Goal: Use online tool/utility

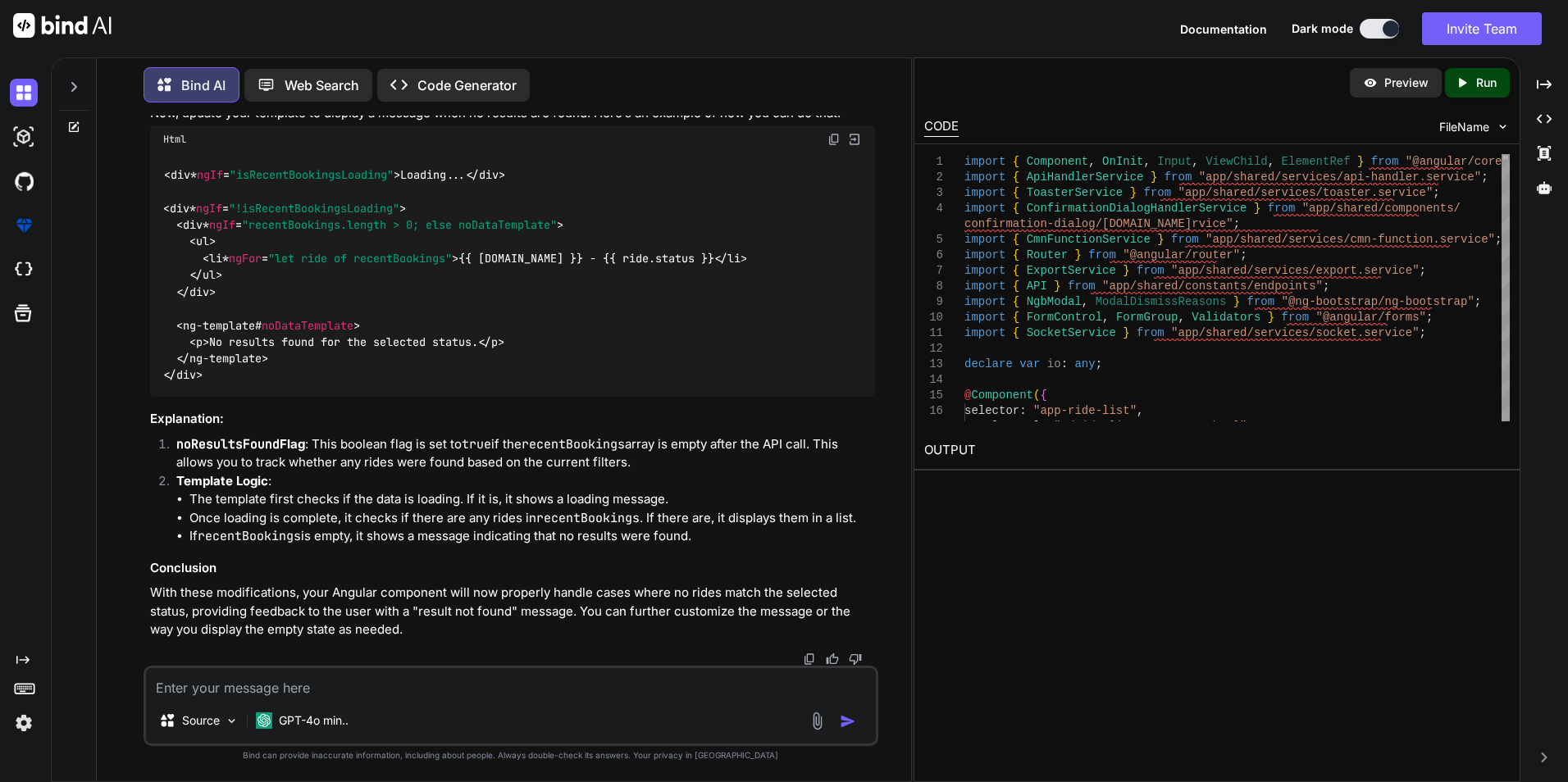
scroll to position [16128, 0]
click at [357, 692] on textarea at bounding box center [511, 683] width 730 height 30
paste textarea "Deprecation warning: value provided is not in a recognized RFC2822 or ISO forma…"
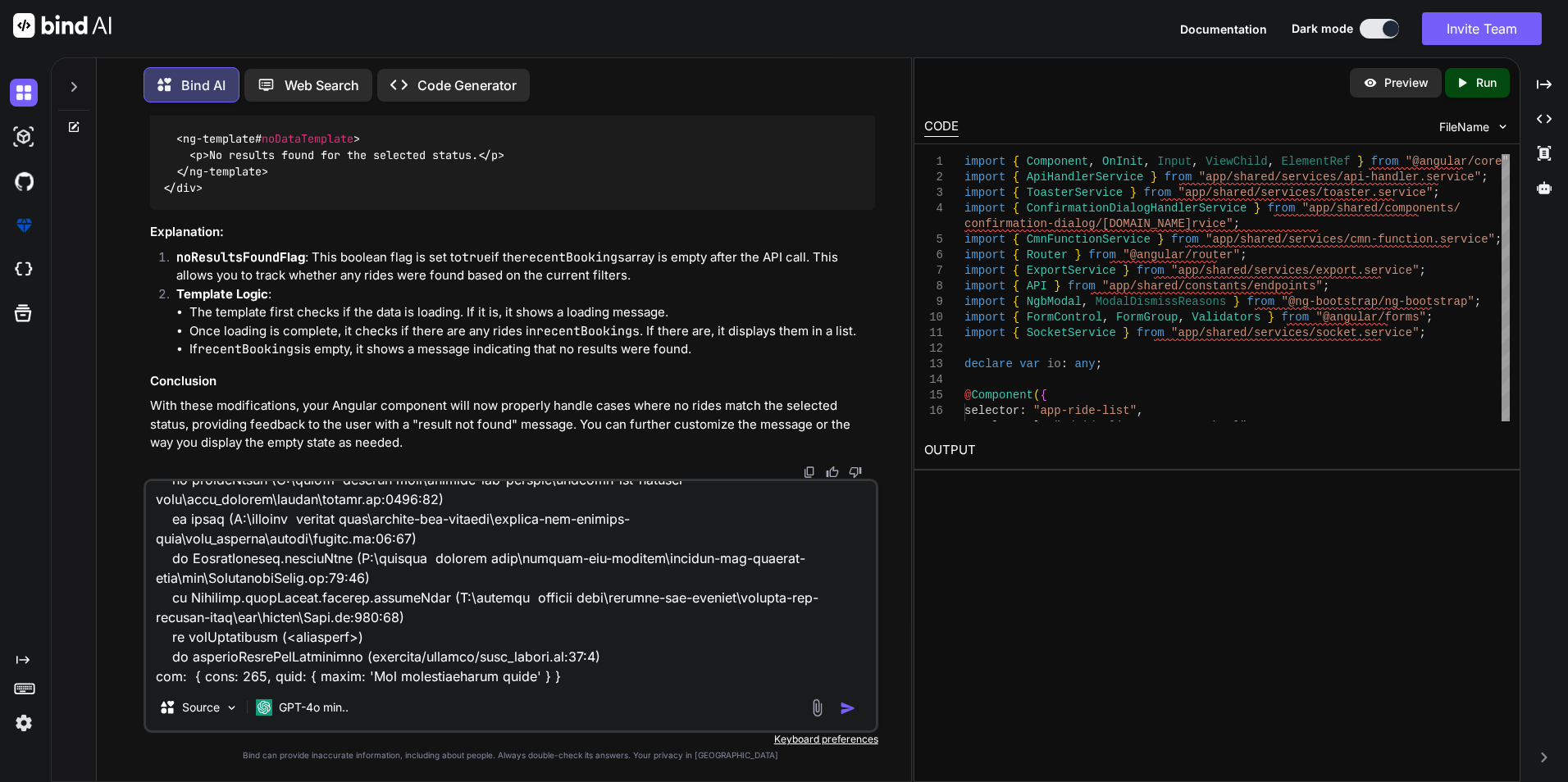
scroll to position [415, 0]
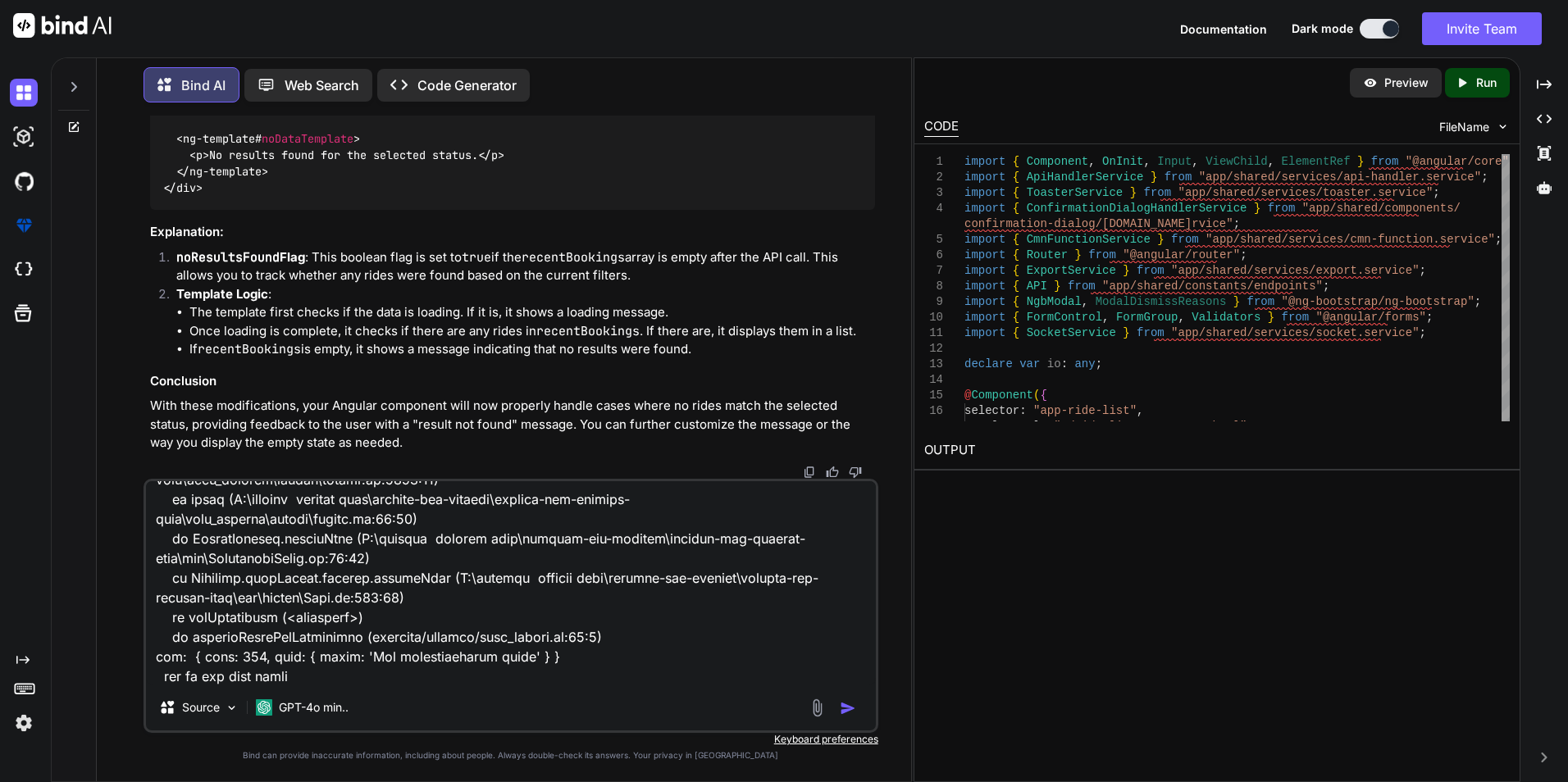
type textarea "Deprecation warning: value provided is not in a recognized RFC2822 or ISO forma…"
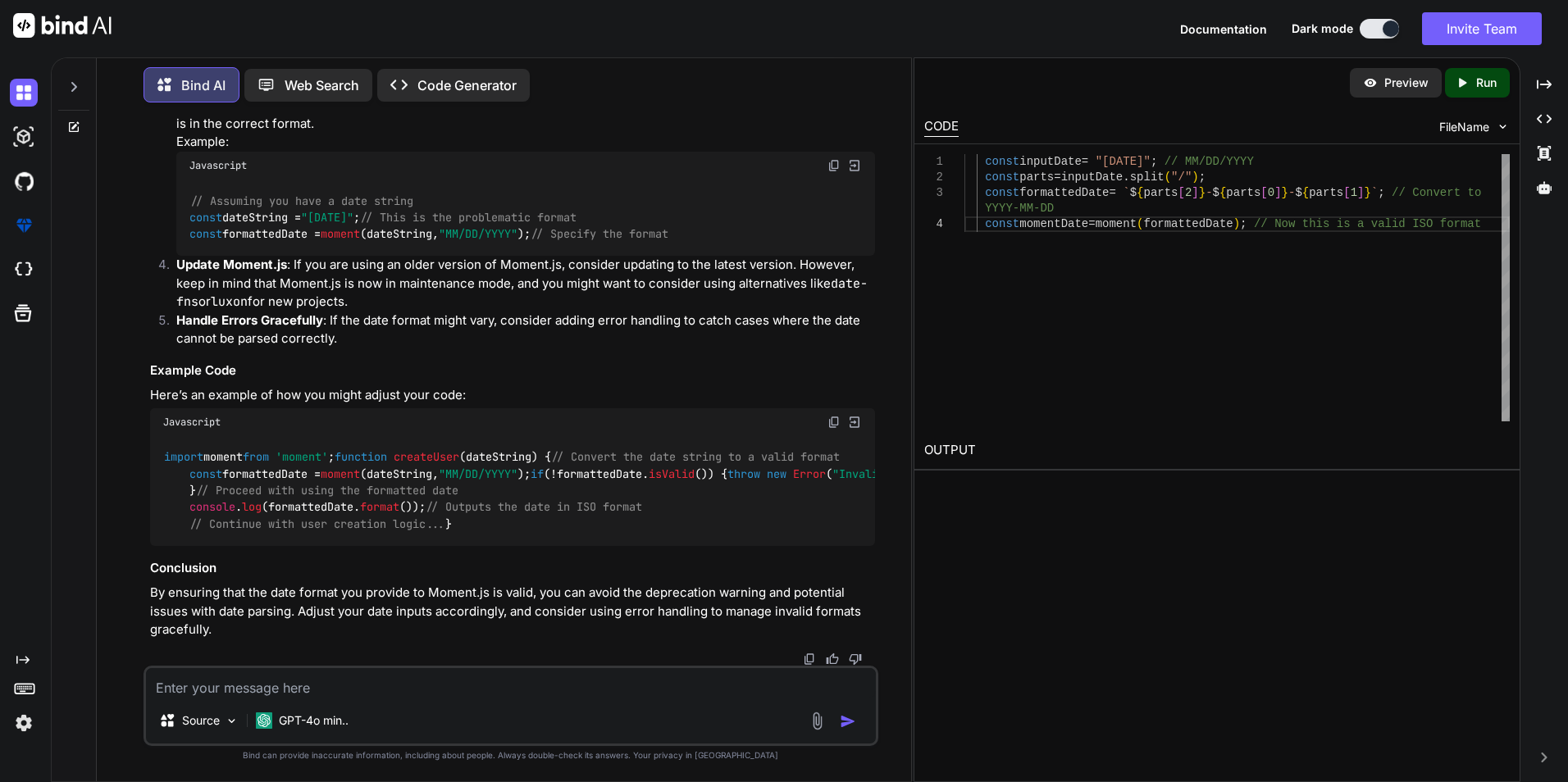
scroll to position [17477, 0]
drag, startPoint x: 542, startPoint y: 409, endPoint x: 472, endPoint y: 415, distance: 70.3
click at [472, 242] on span ""MM/DD/YYYY"" at bounding box center [478, 234] width 78 height 15
copy span "MM/DD/YYYY""
drag, startPoint x: 241, startPoint y: 673, endPoint x: 245, endPoint y: 692, distance: 19.4
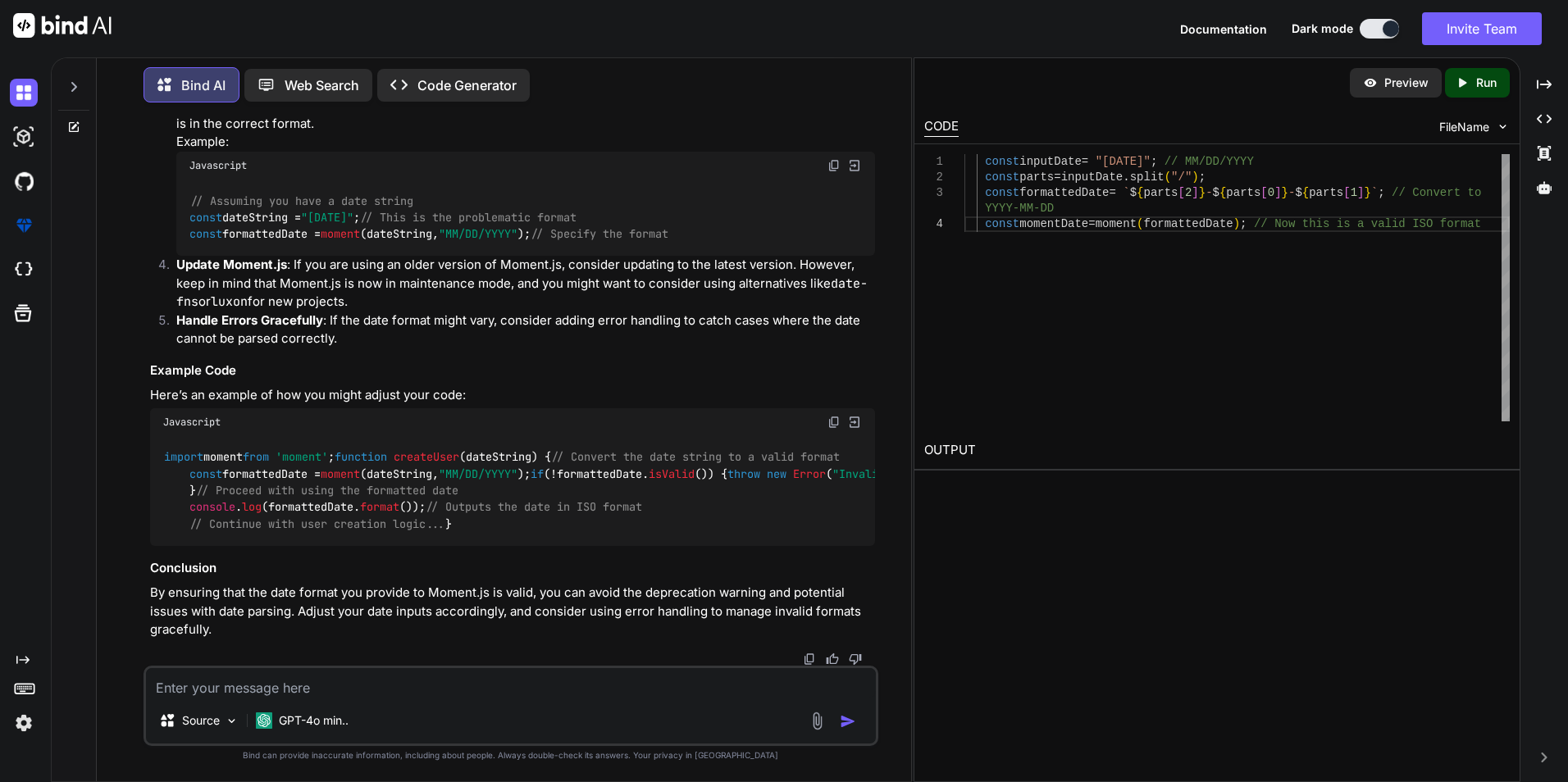
click at [245, 691] on textarea at bounding box center [511, 683] width 730 height 30
paste textarea "Deprecation warning: value provided is not in a recognized RFC2822 or ISO forma…"
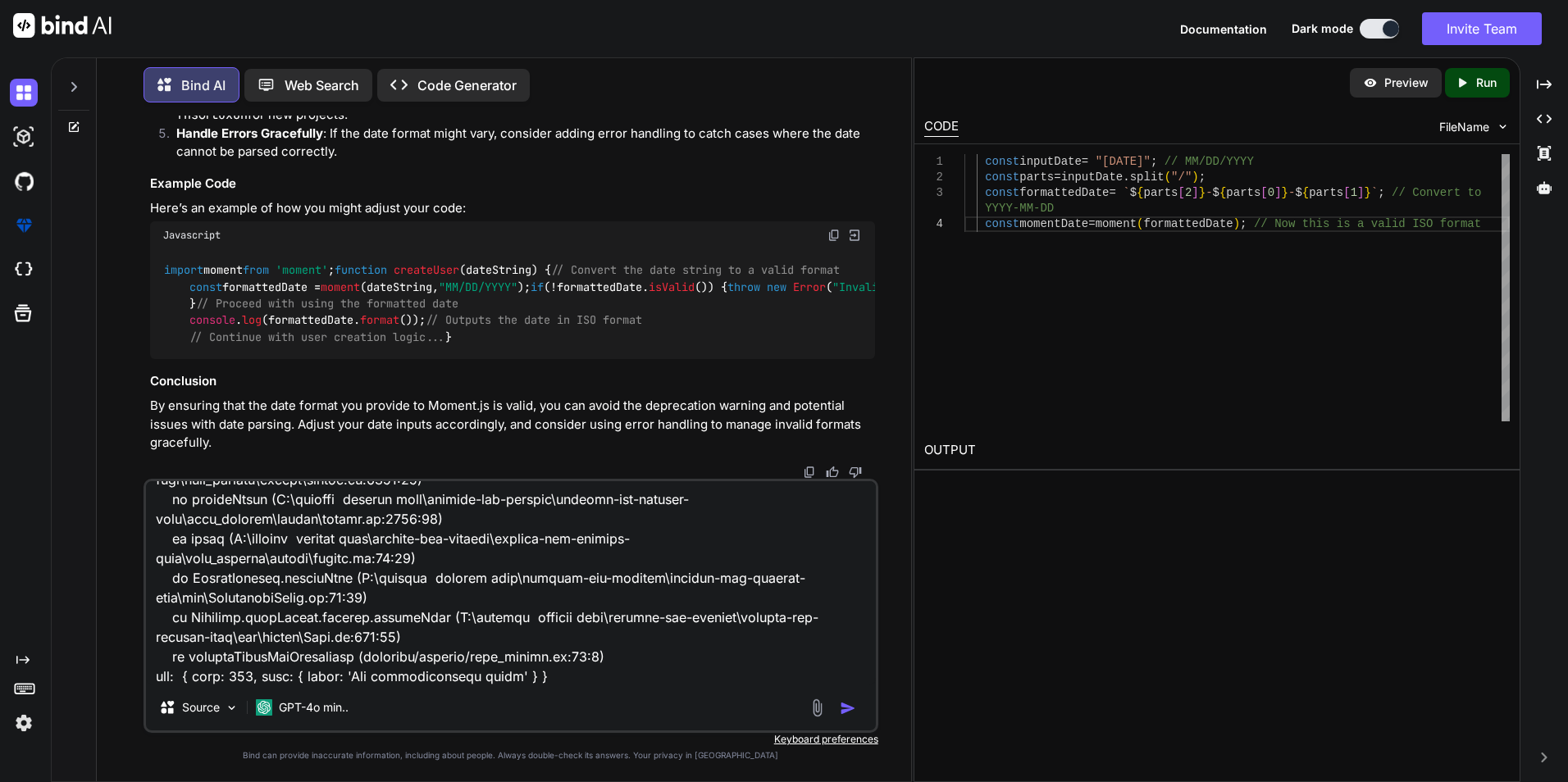
scroll to position [396, 0]
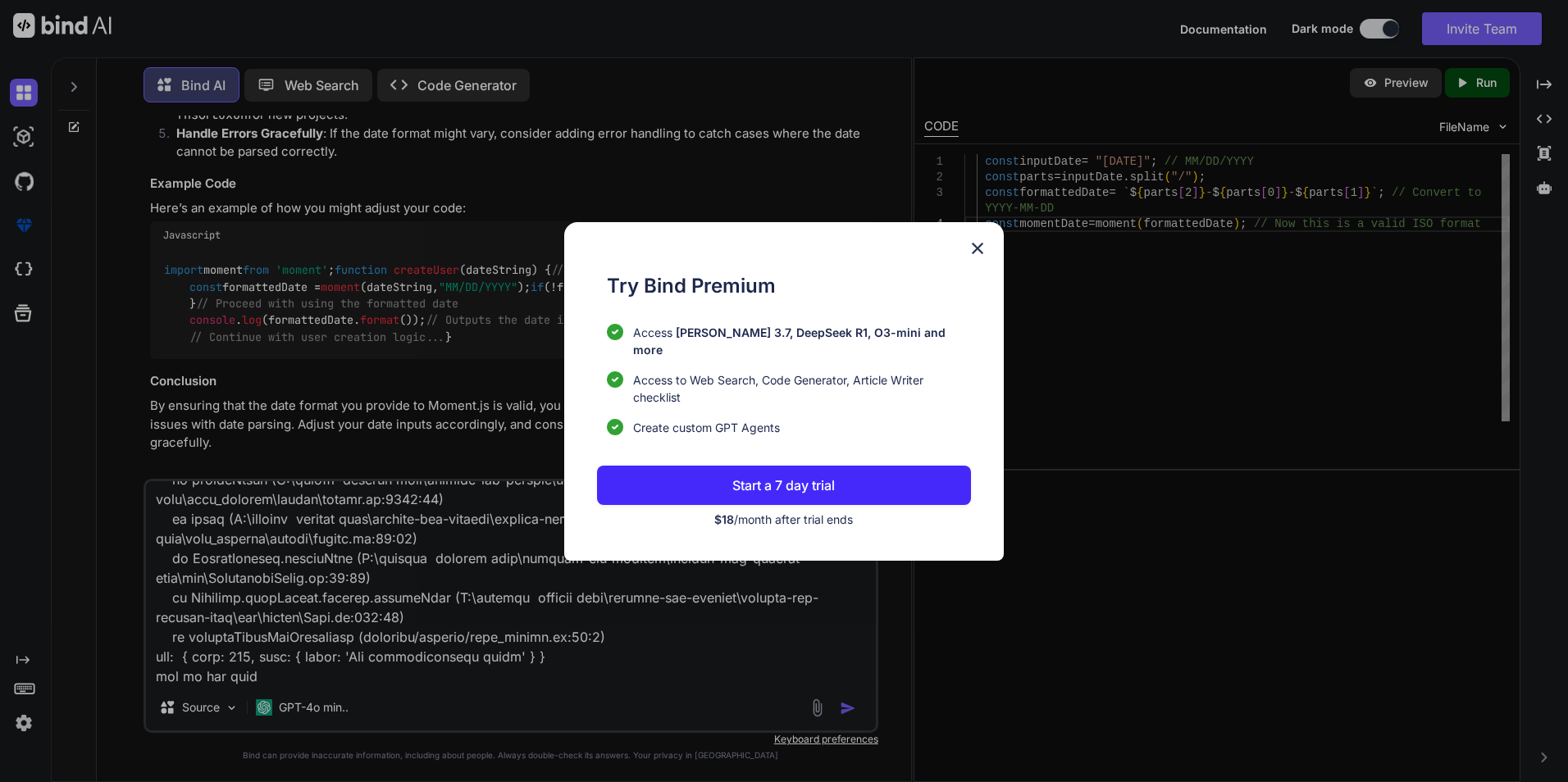
click at [985, 258] on img at bounding box center [977, 248] width 20 height 20
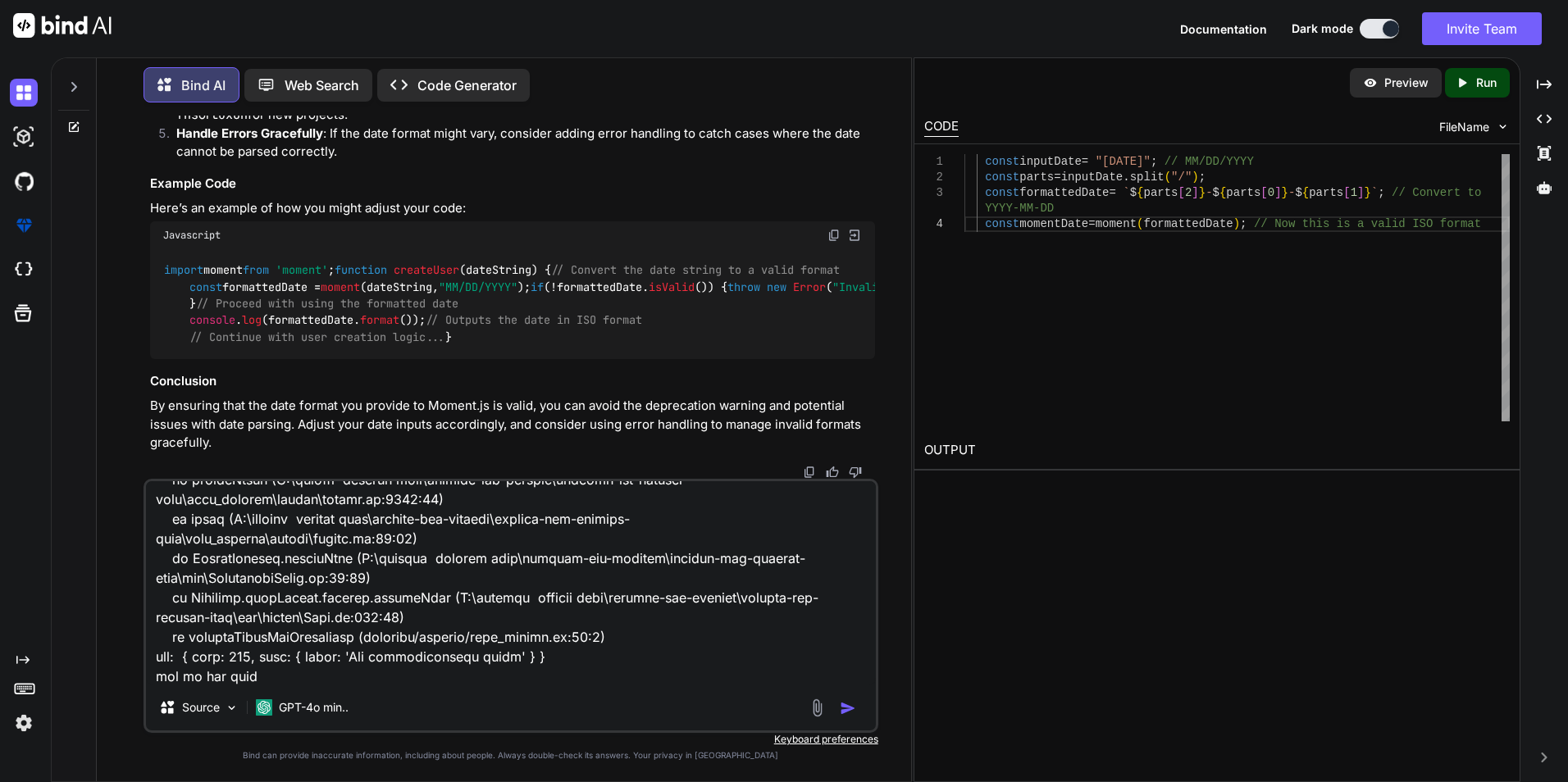
click at [848, 702] on img "button" at bounding box center [848, 708] width 17 height 17
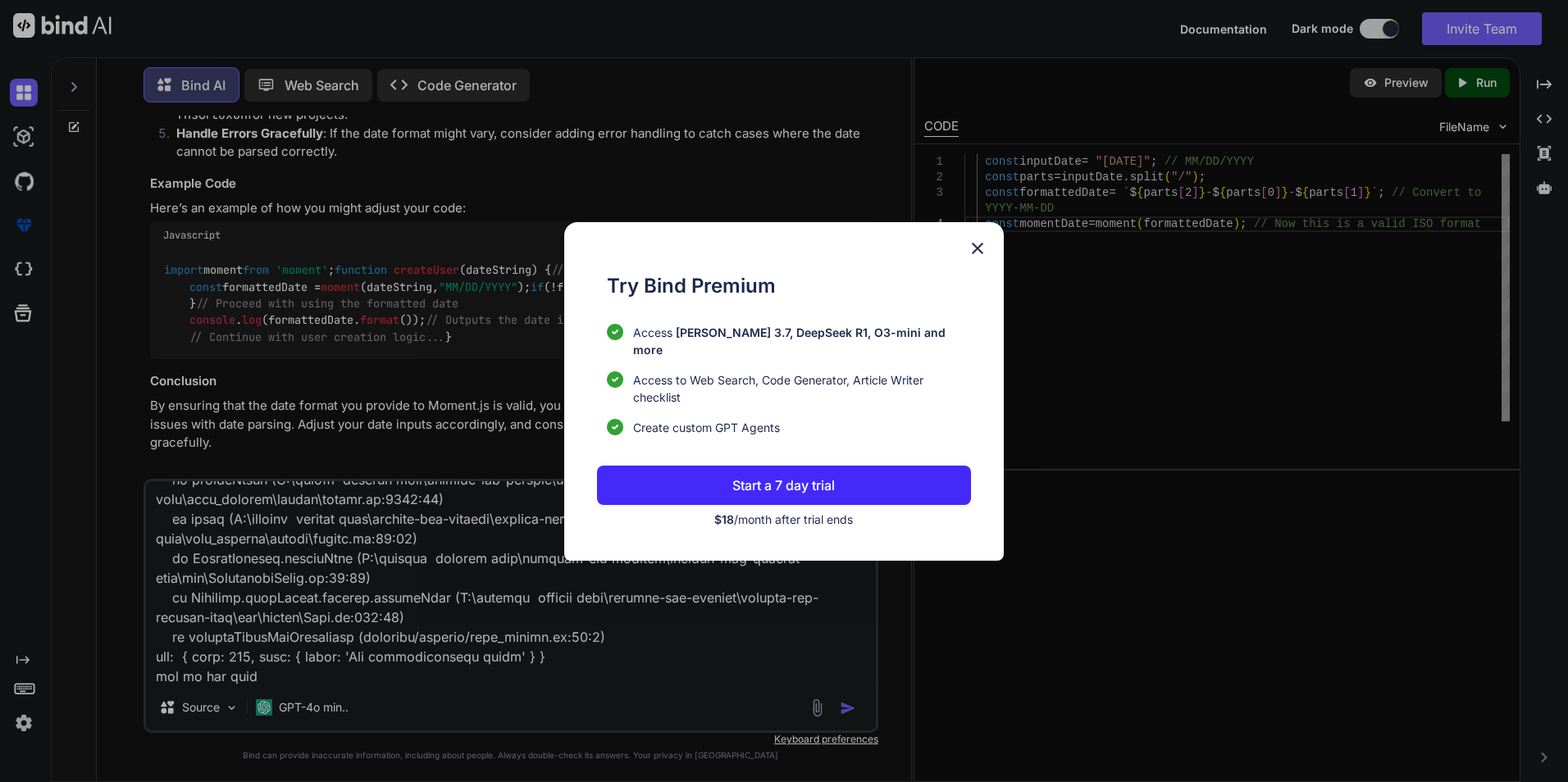
click at [989, 256] on div "Try Bind Premium Access [PERSON_NAME] 3.7, DeepSeek R1, O3-mini and more Access…" at bounding box center [784, 391] width 439 height 339
click at [986, 254] on img at bounding box center [977, 248] width 20 height 20
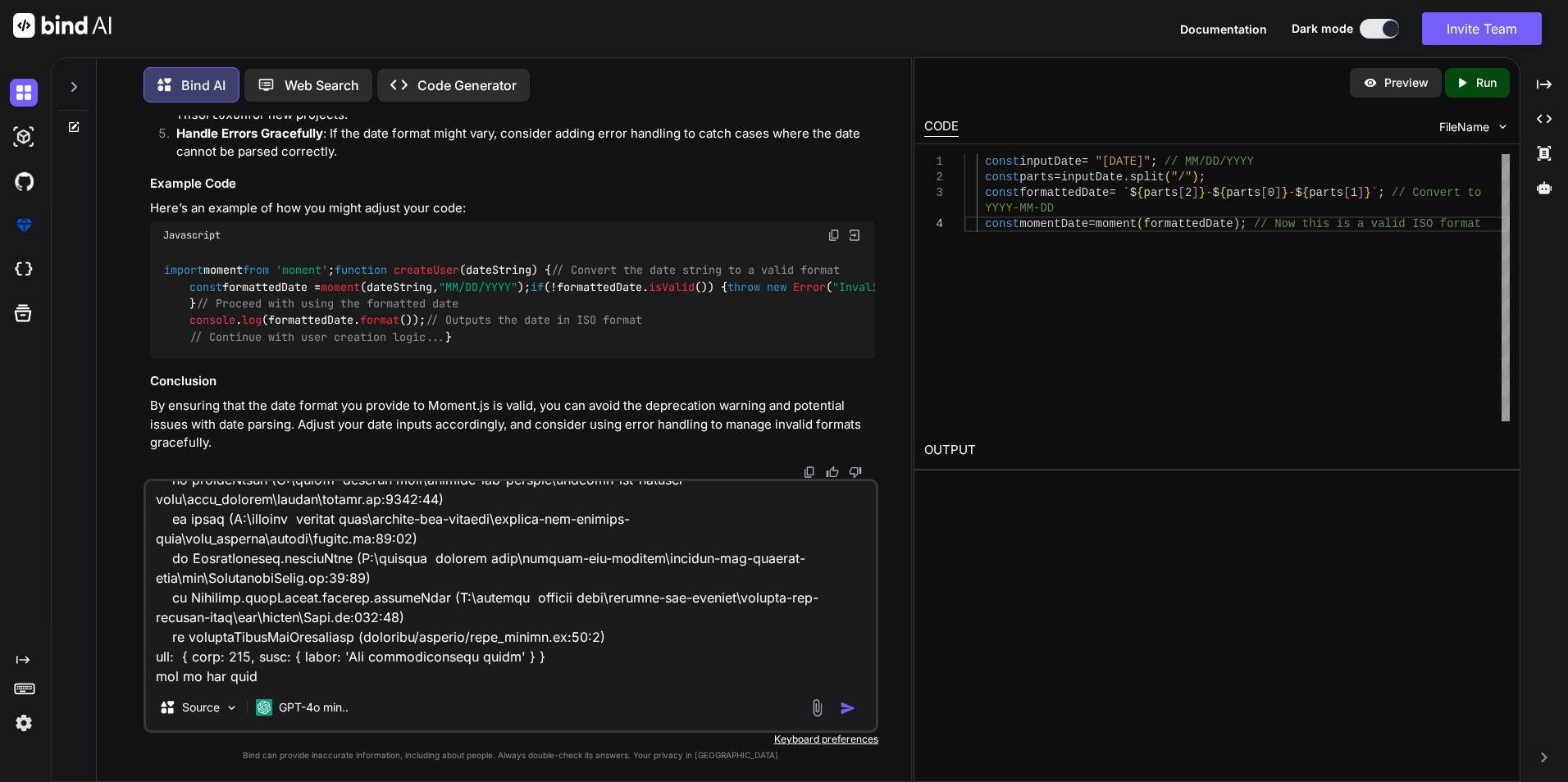
click at [271, 679] on textarea at bounding box center [511, 583] width 730 height 203
type textarea "Deprecation warning: value provided is not in a recognized RFC2822 or ISO forma…"
click at [841, 706] on img "button" at bounding box center [848, 708] width 17 height 17
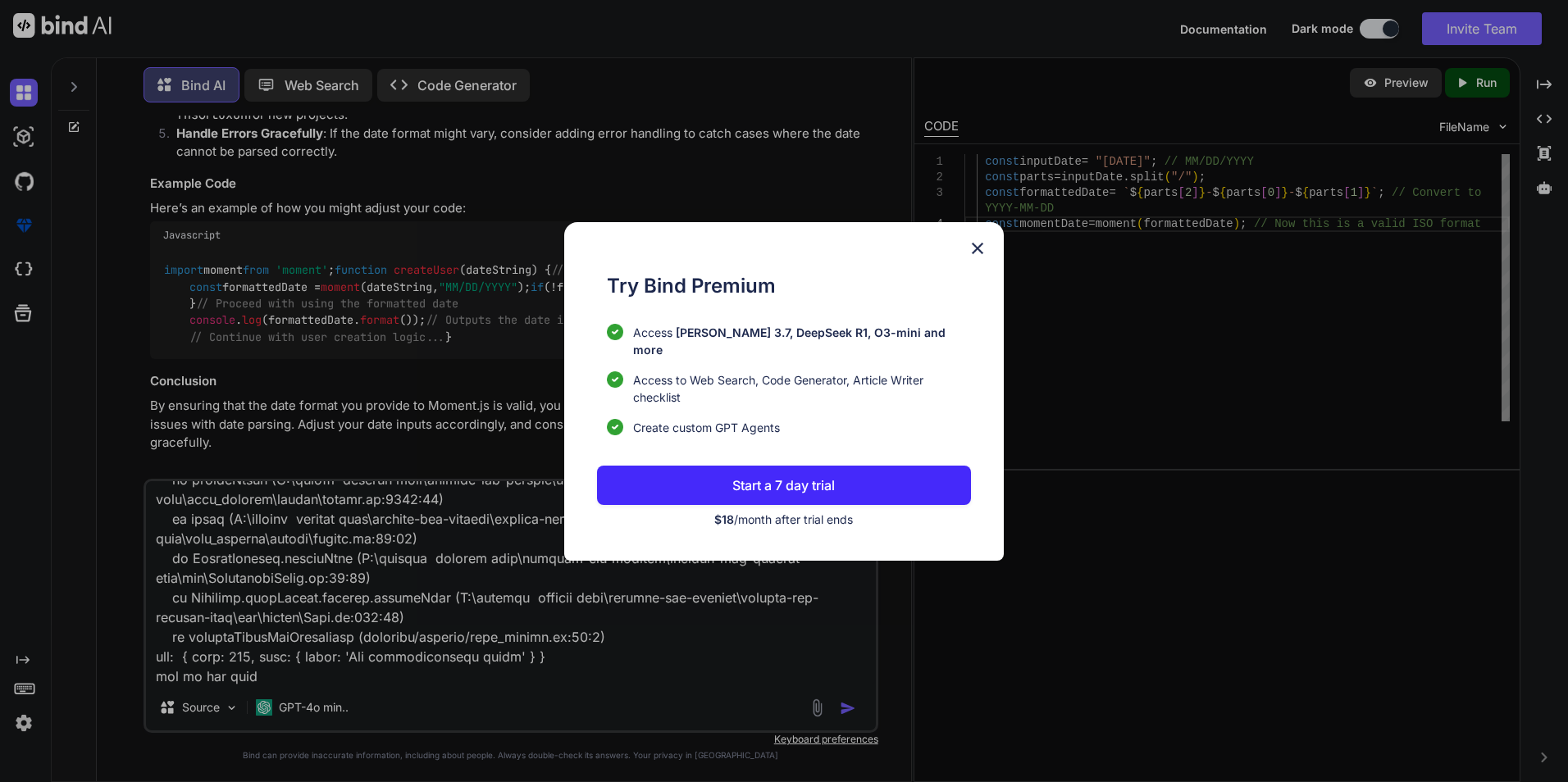
click at [982, 256] on img at bounding box center [977, 248] width 20 height 20
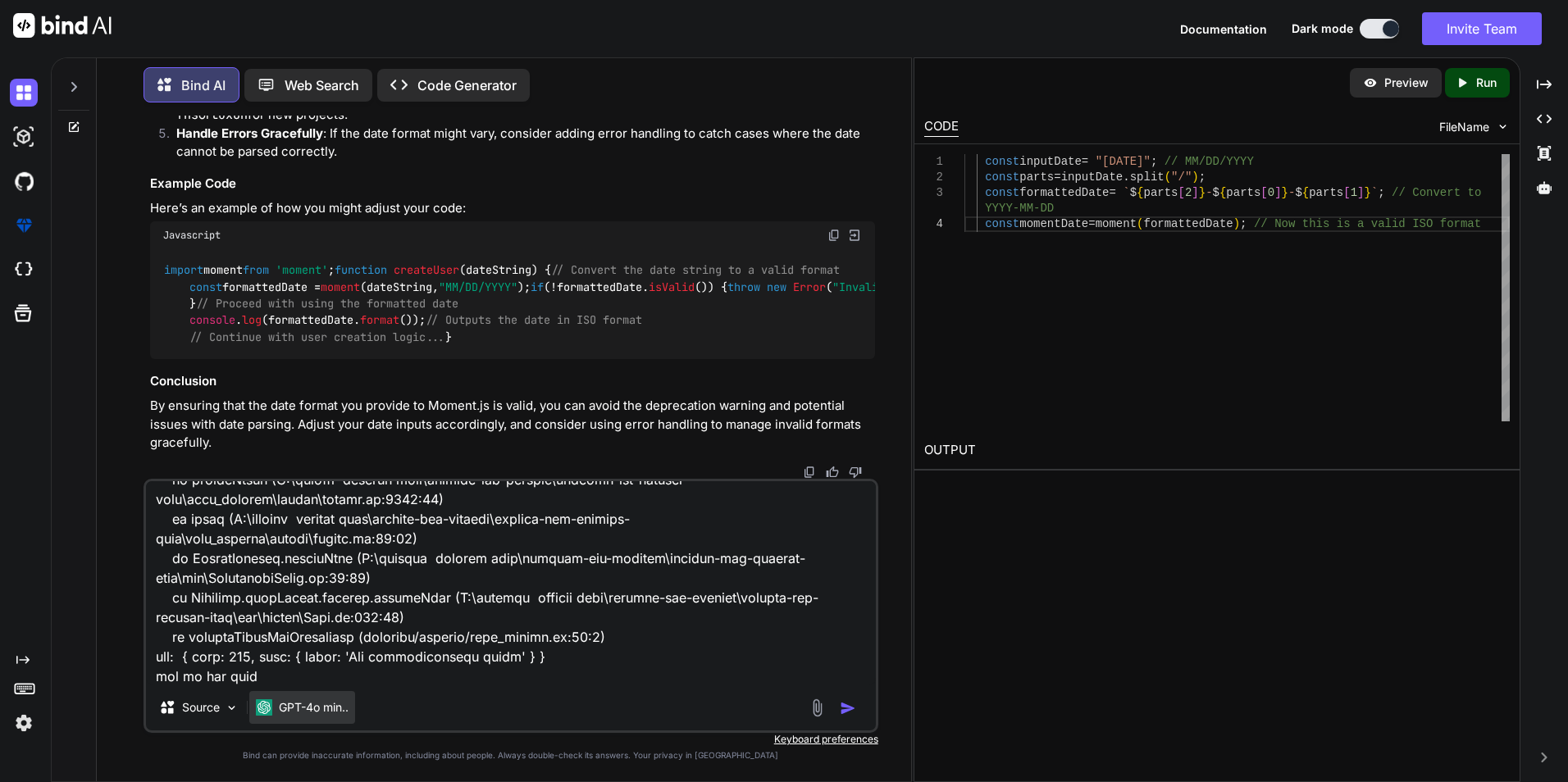
click at [309, 709] on p "GPT-4o min.." at bounding box center [314, 707] width 70 height 17
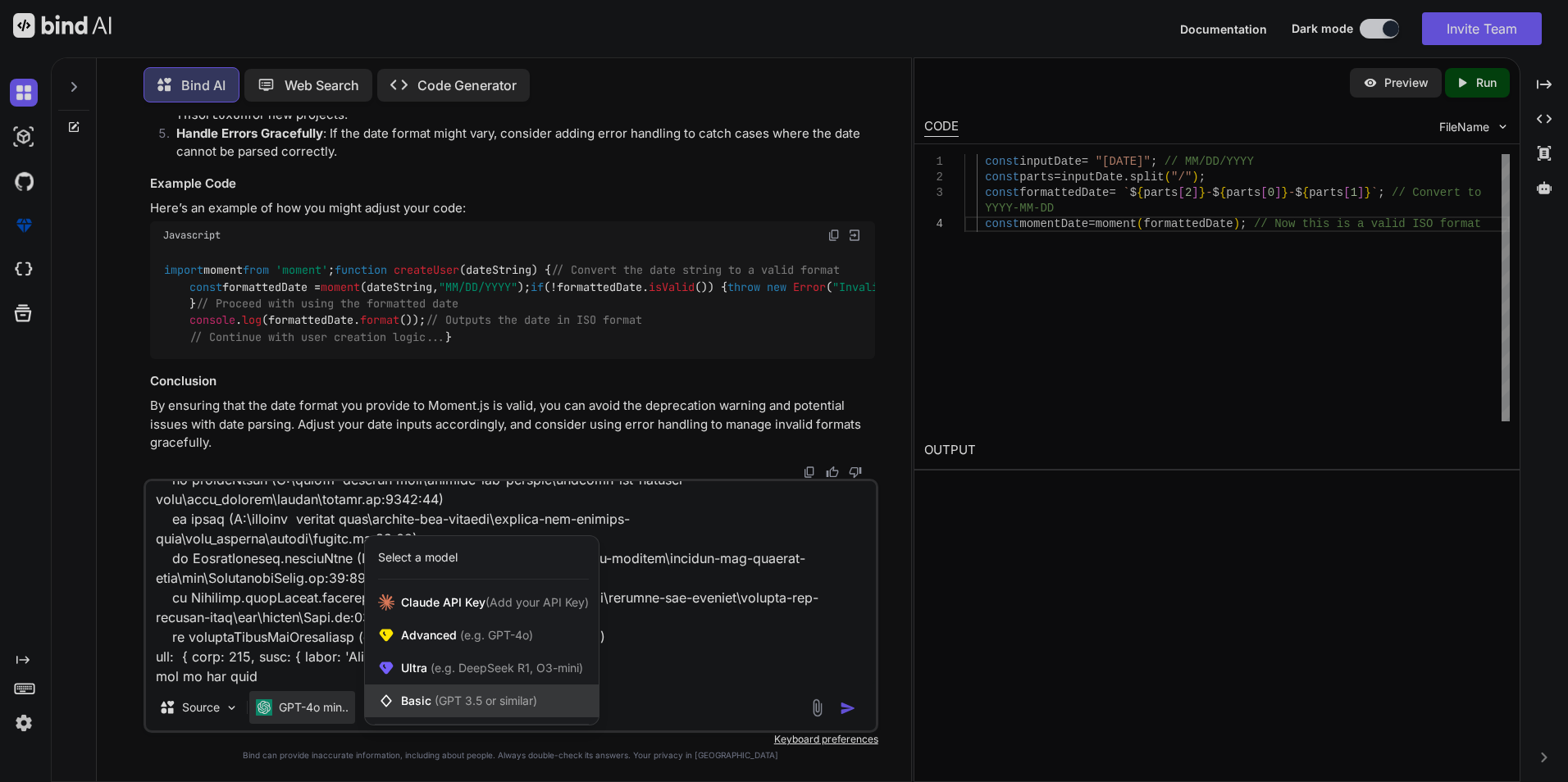
click at [419, 703] on span "Basic (GPT 3.5 or similar)" at bounding box center [469, 701] width 136 height 17
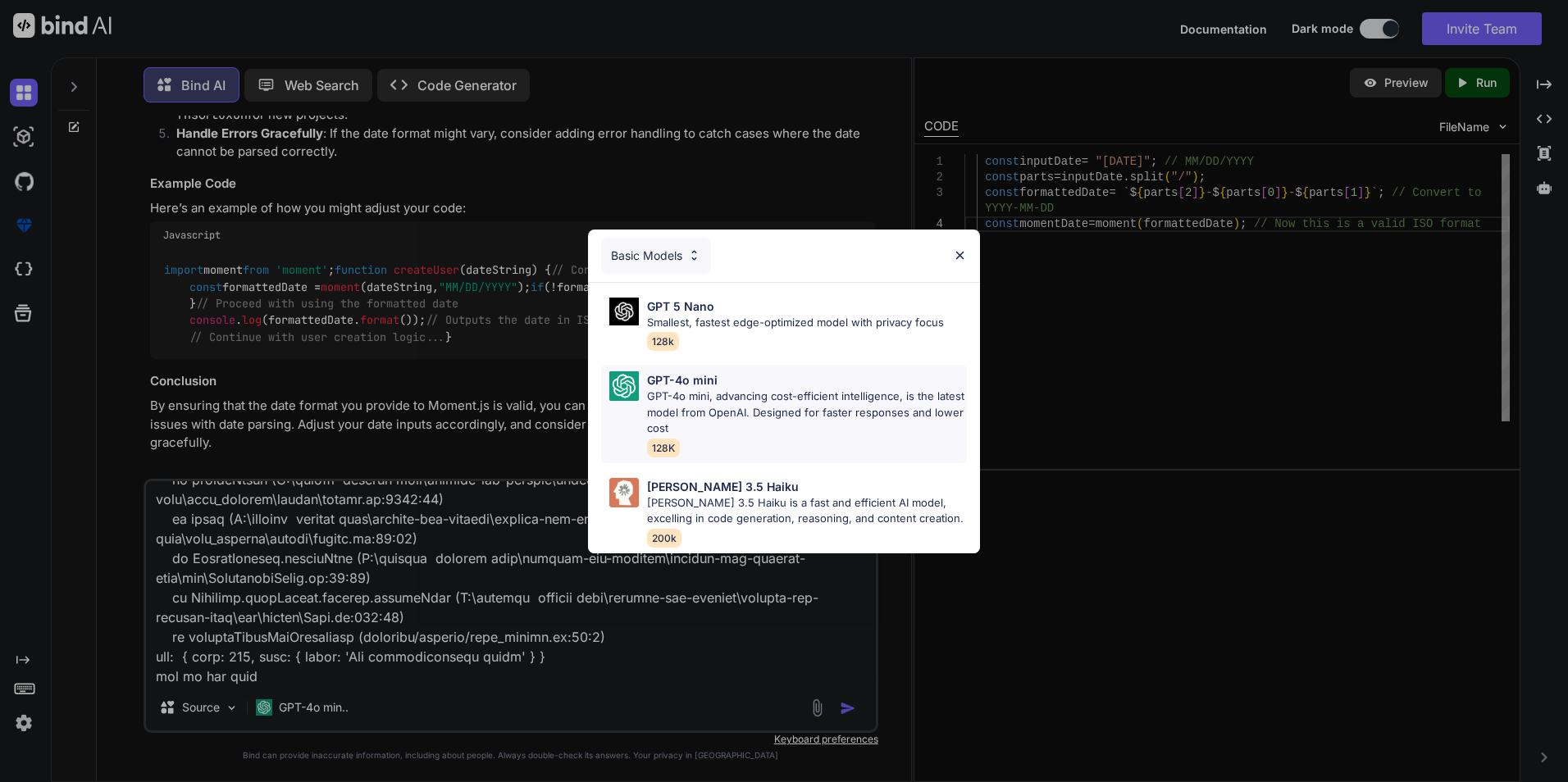
click at [677, 388] on p "GPT-4o mini, advancing cost-efficient intelligence, is the latest model from Op…" at bounding box center [806, 412] width 320 height 49
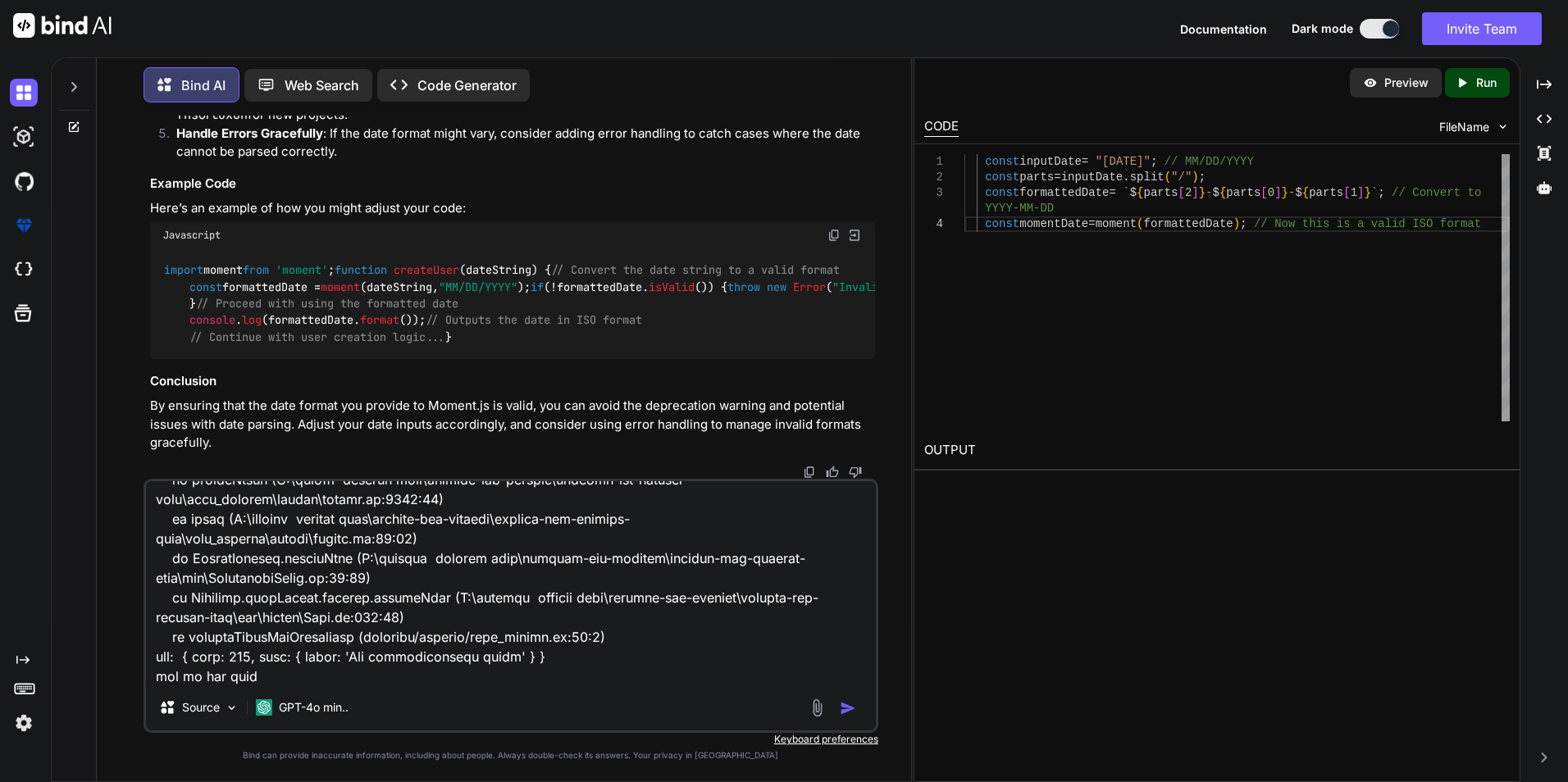
click at [842, 710] on img "button" at bounding box center [848, 708] width 17 height 17
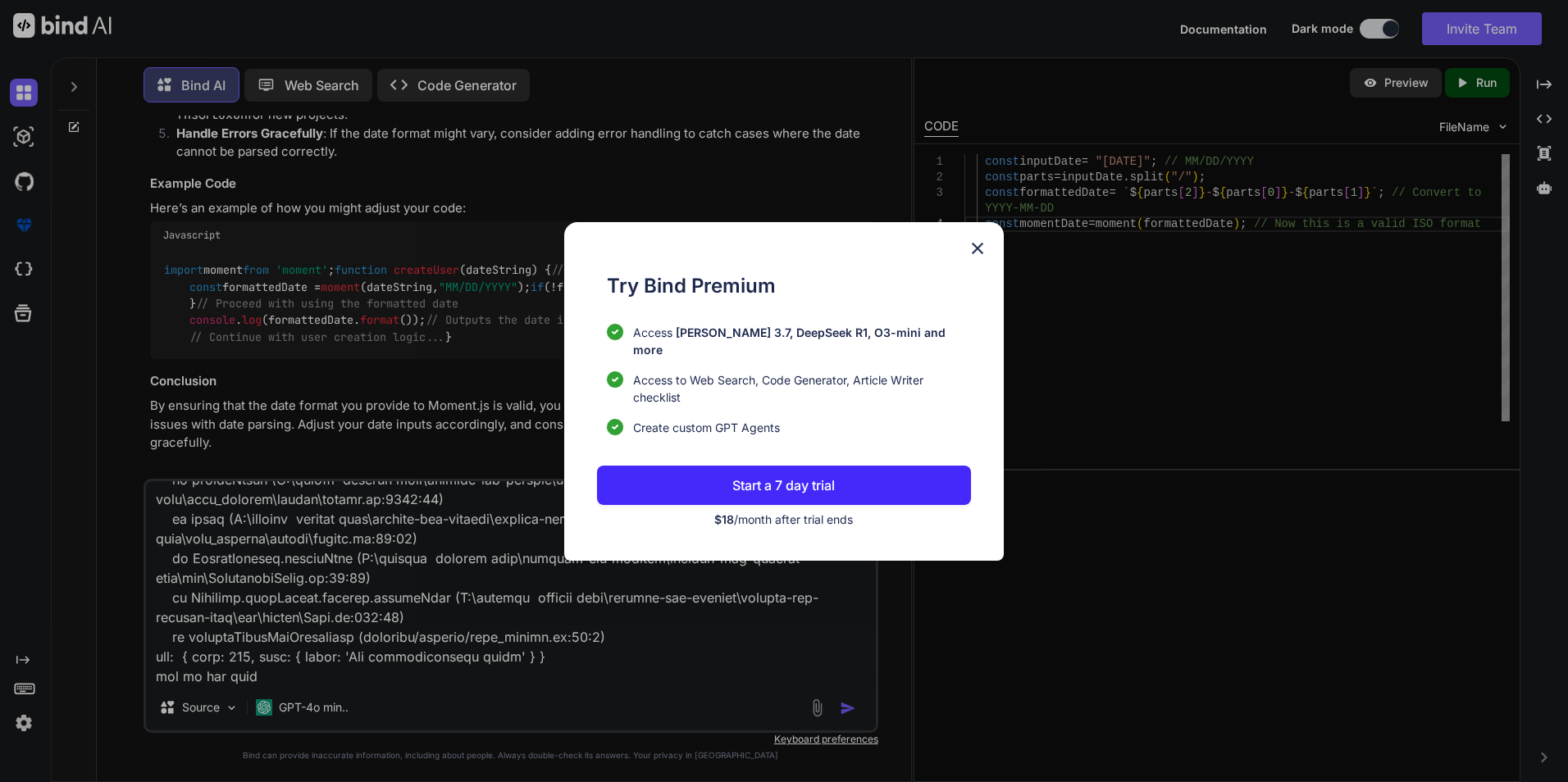
click at [976, 257] on img at bounding box center [977, 248] width 20 height 20
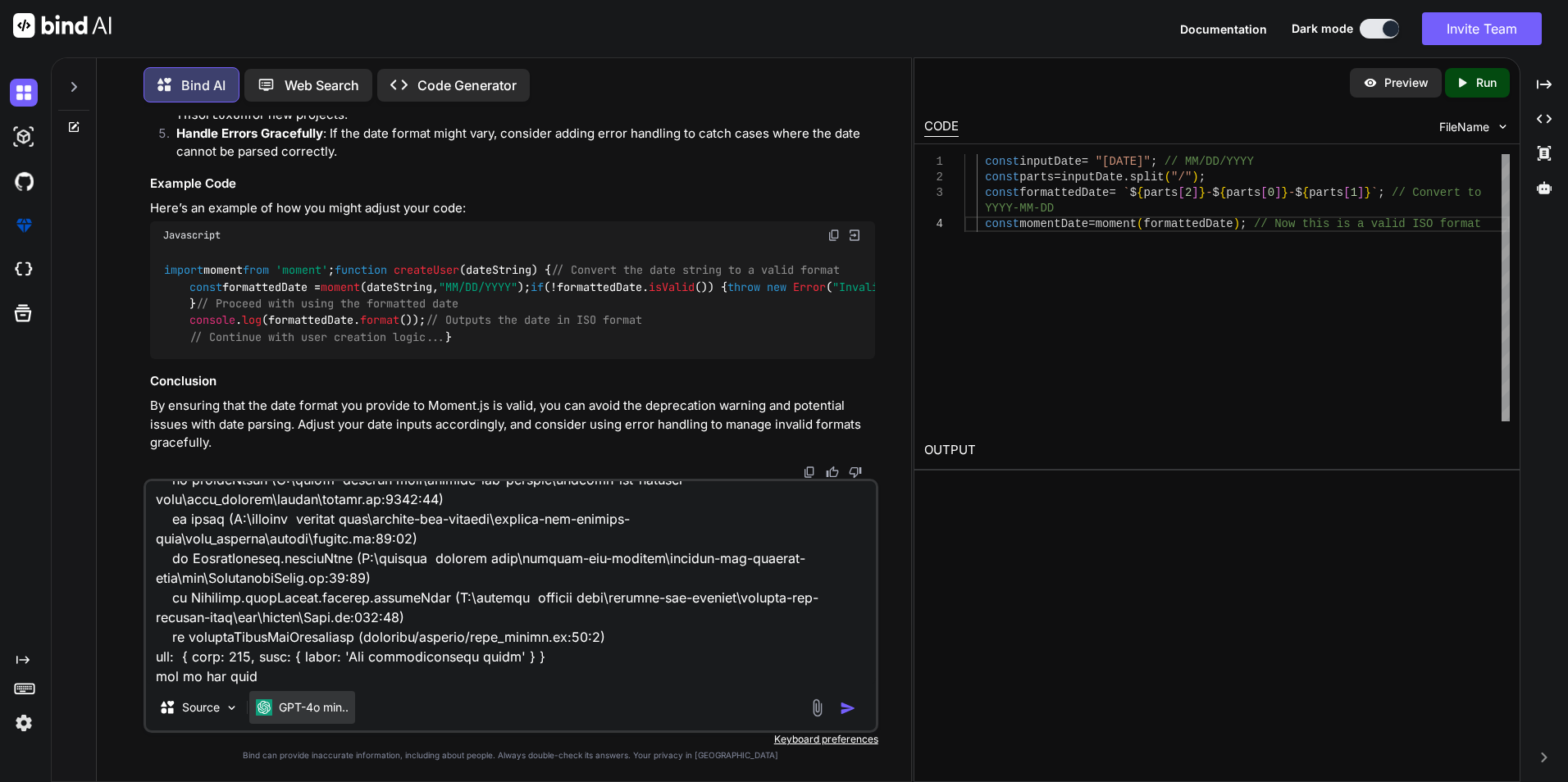
click at [343, 703] on p "GPT-4o min.." at bounding box center [314, 707] width 70 height 17
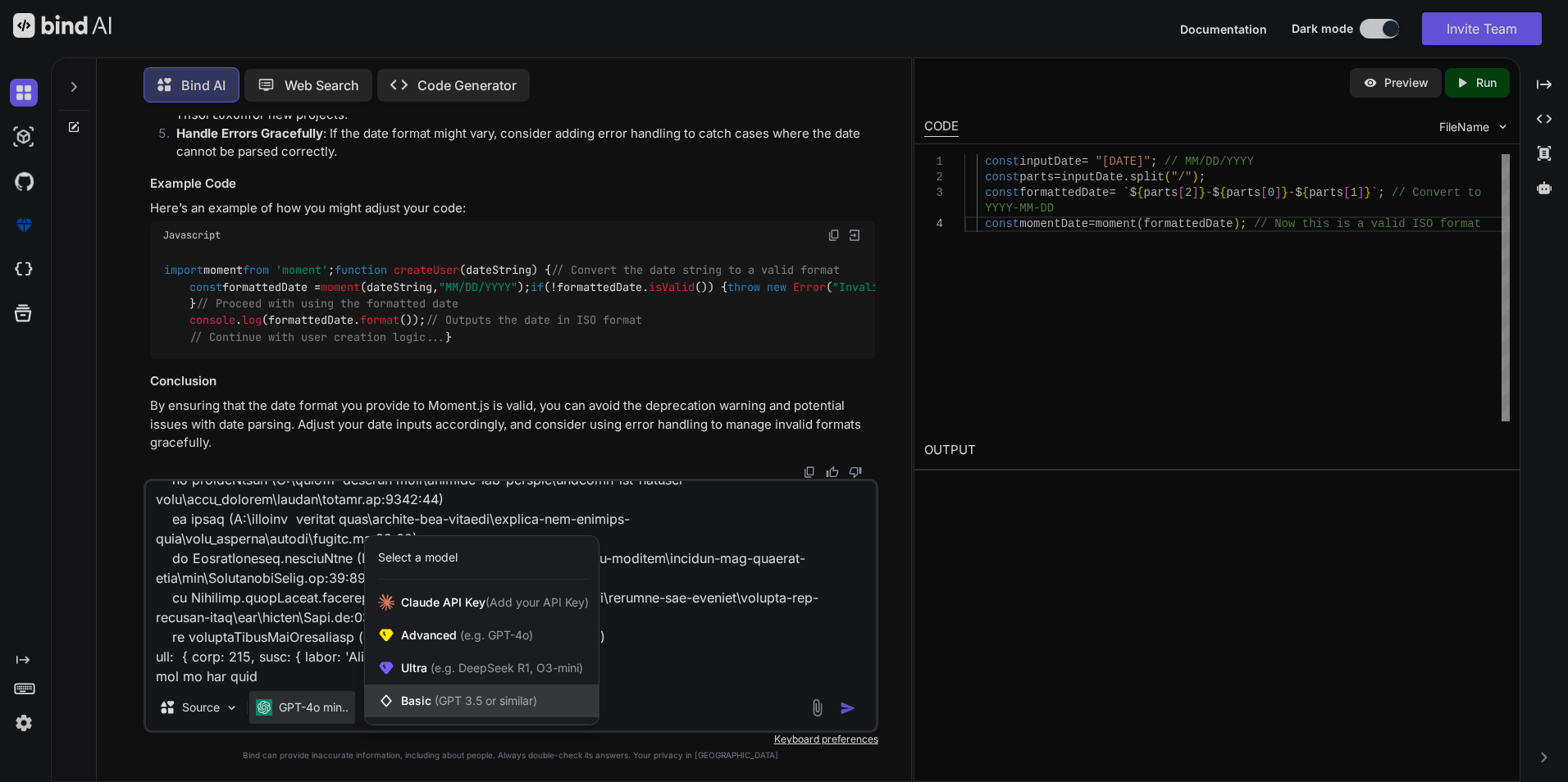
click at [417, 698] on span "Basic (GPT 3.5 or similar)" at bounding box center [469, 701] width 136 height 17
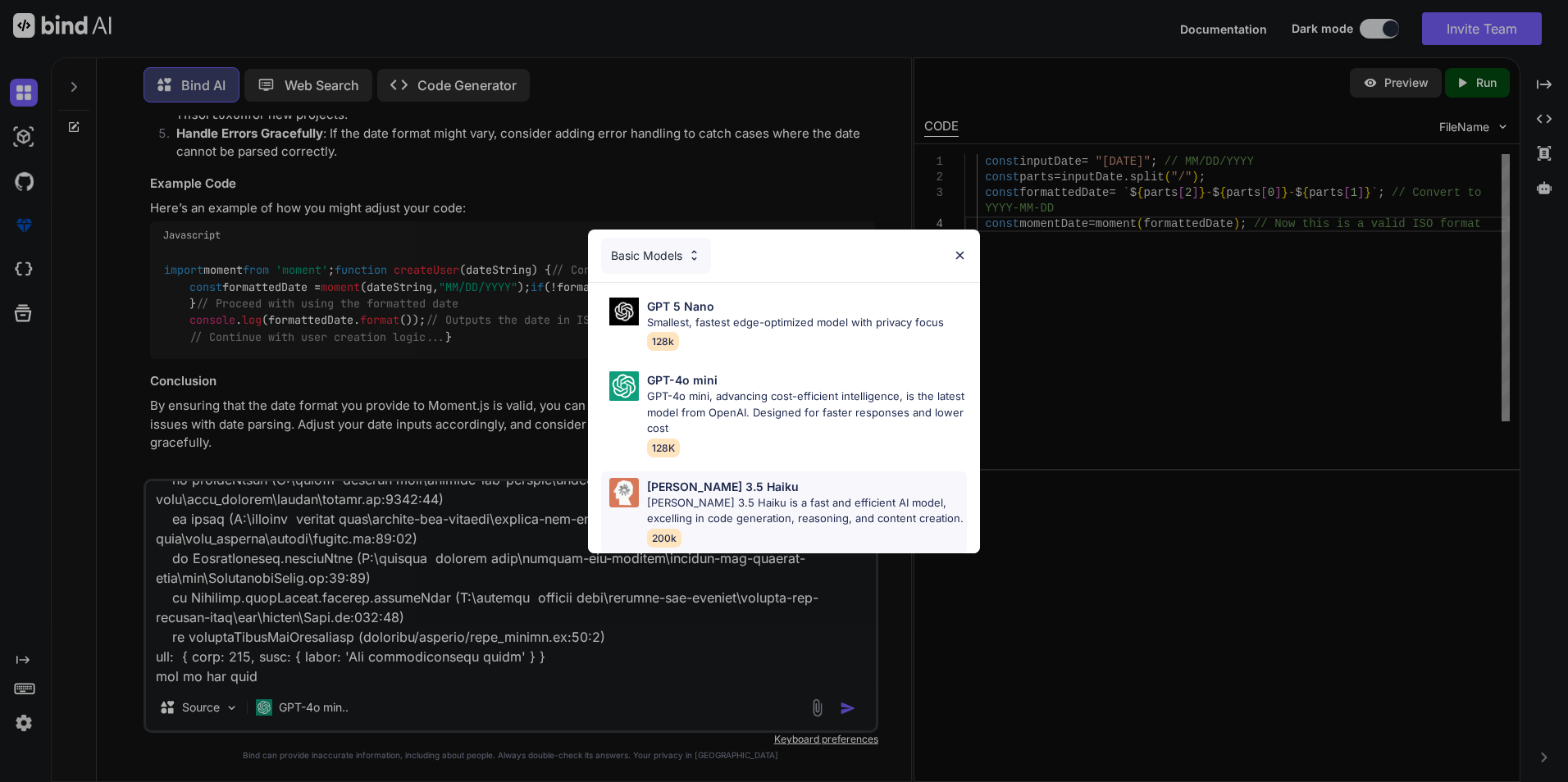
click at [682, 488] on p "[PERSON_NAME] 3.5 Haiku" at bounding box center [722, 486] width 152 height 17
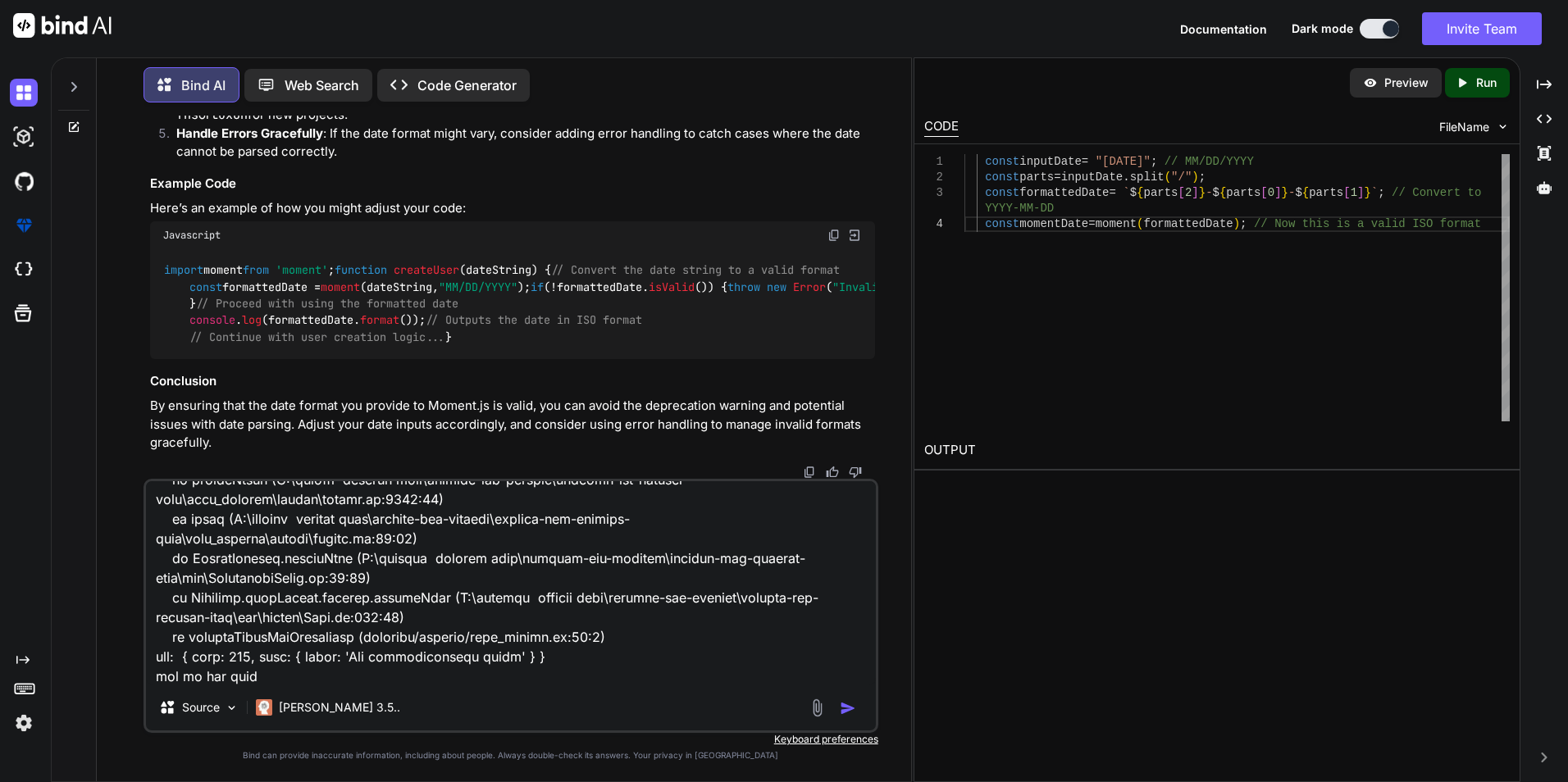
click at [845, 711] on img "button" at bounding box center [848, 708] width 17 height 17
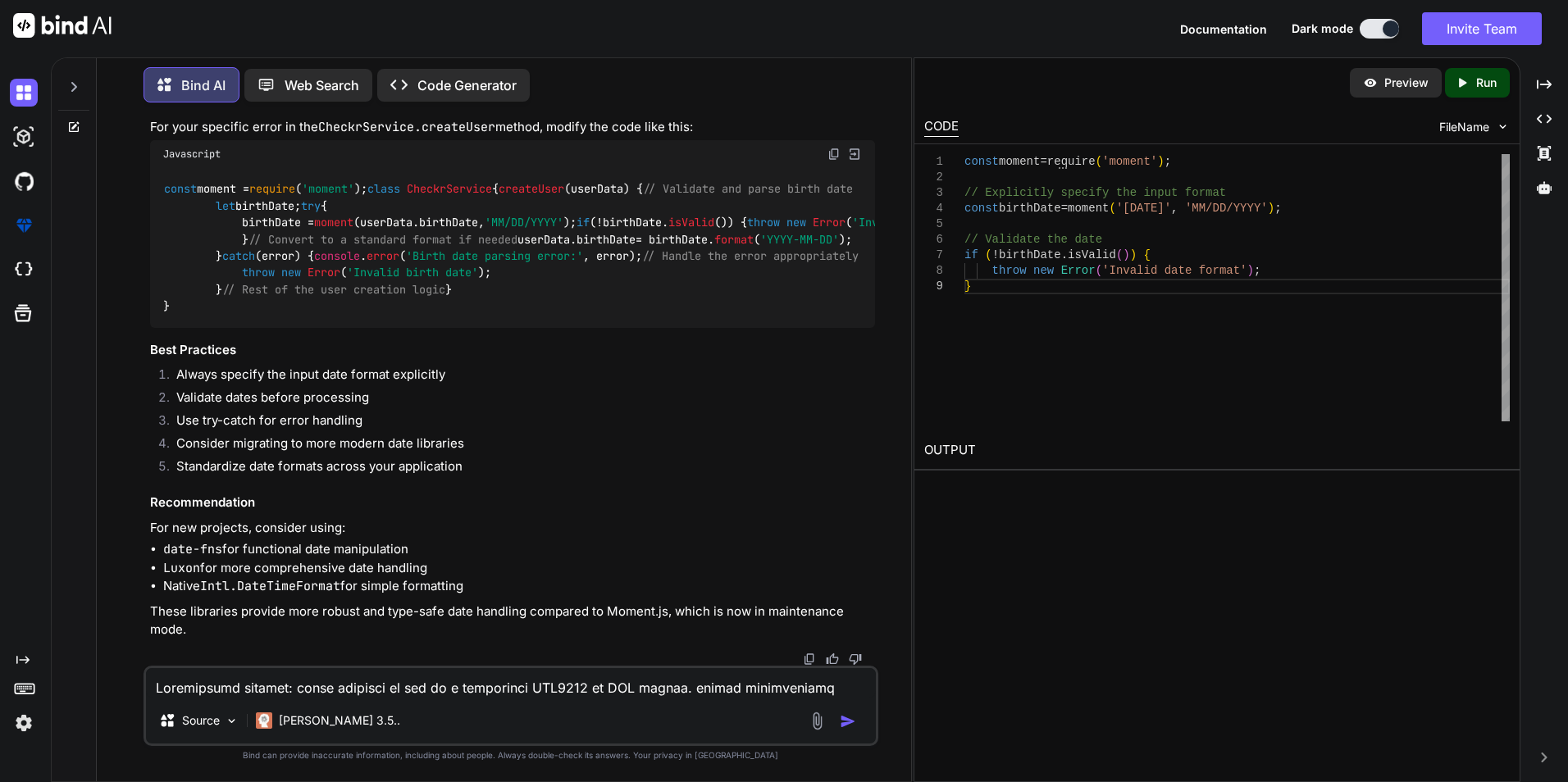
scroll to position [20752, 0]
click at [281, 686] on textarea at bounding box center [511, 683] width 730 height 30
paste textarea "err: { code: 401, data: { error: 'Bad authentication error' } }"
type textarea "err: { code: 401, data: { error: 'Bad authentication error' } } how to fix this…"
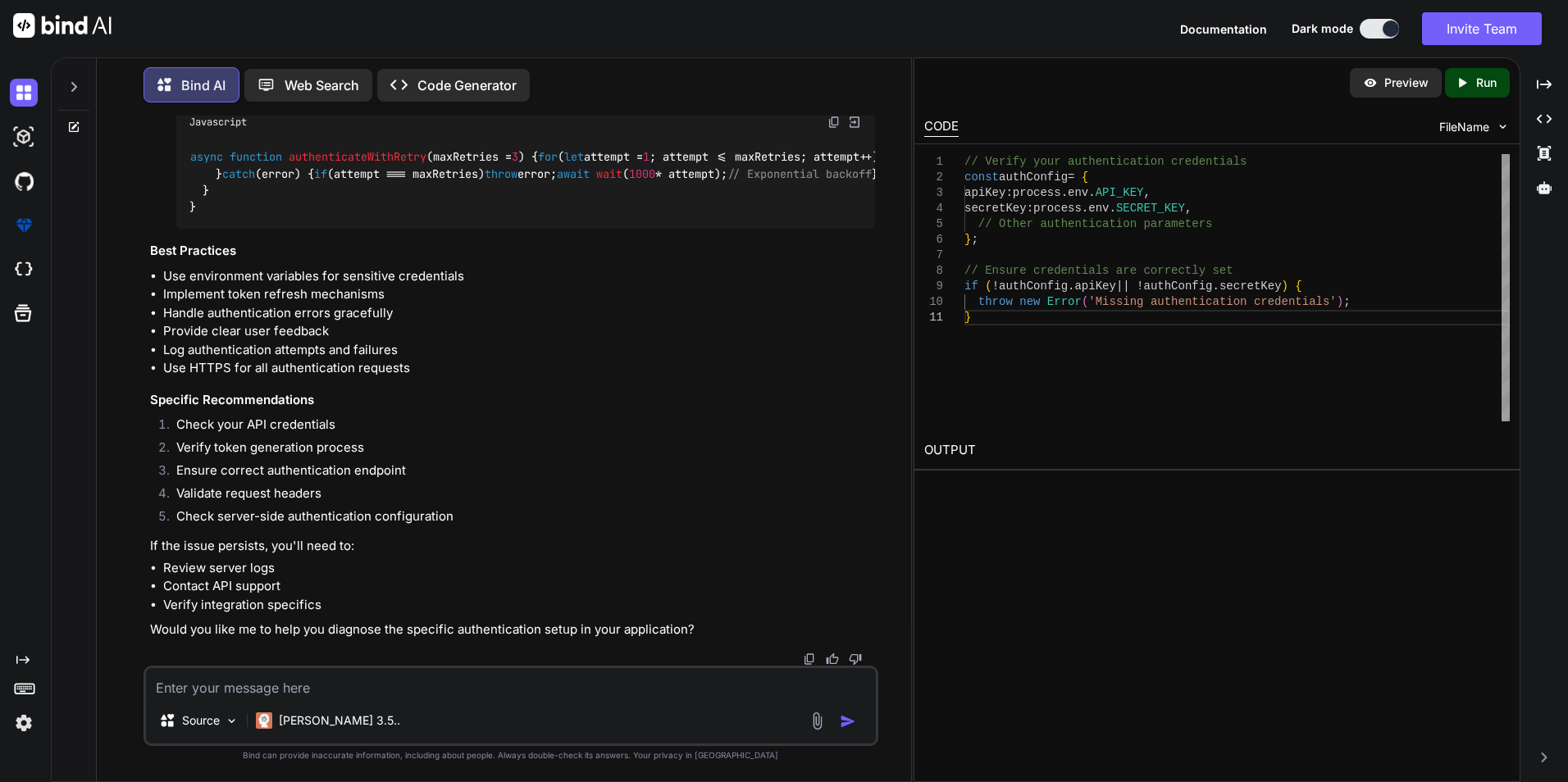
scroll to position [24654, 0]
click at [372, 693] on textarea at bounding box center [511, 683] width 730 height 30
paste textarea "<div class="main-content"> <div class="container-fluid"> <div class="row"> <div…"
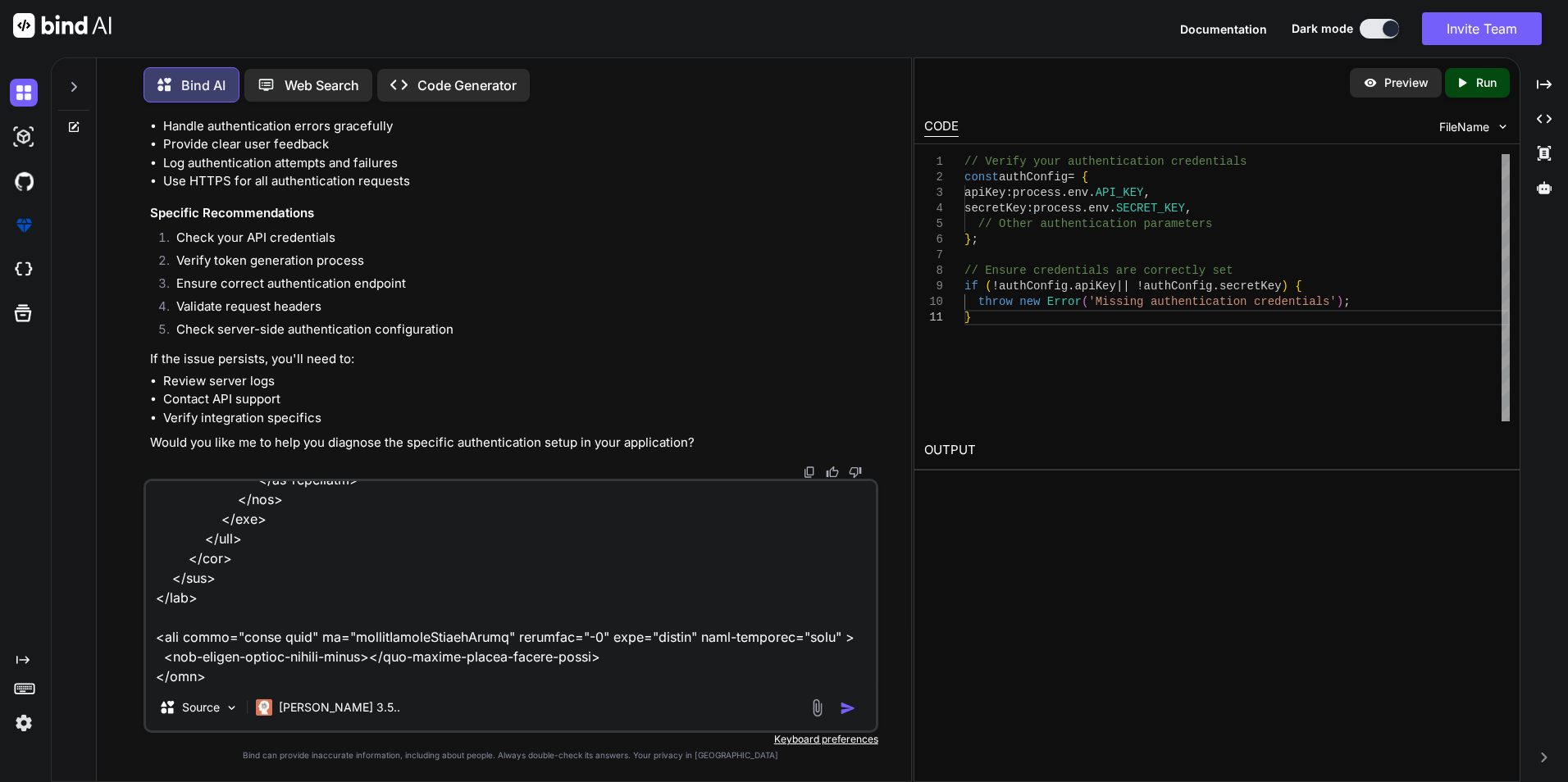
scroll to position [2796, 0]
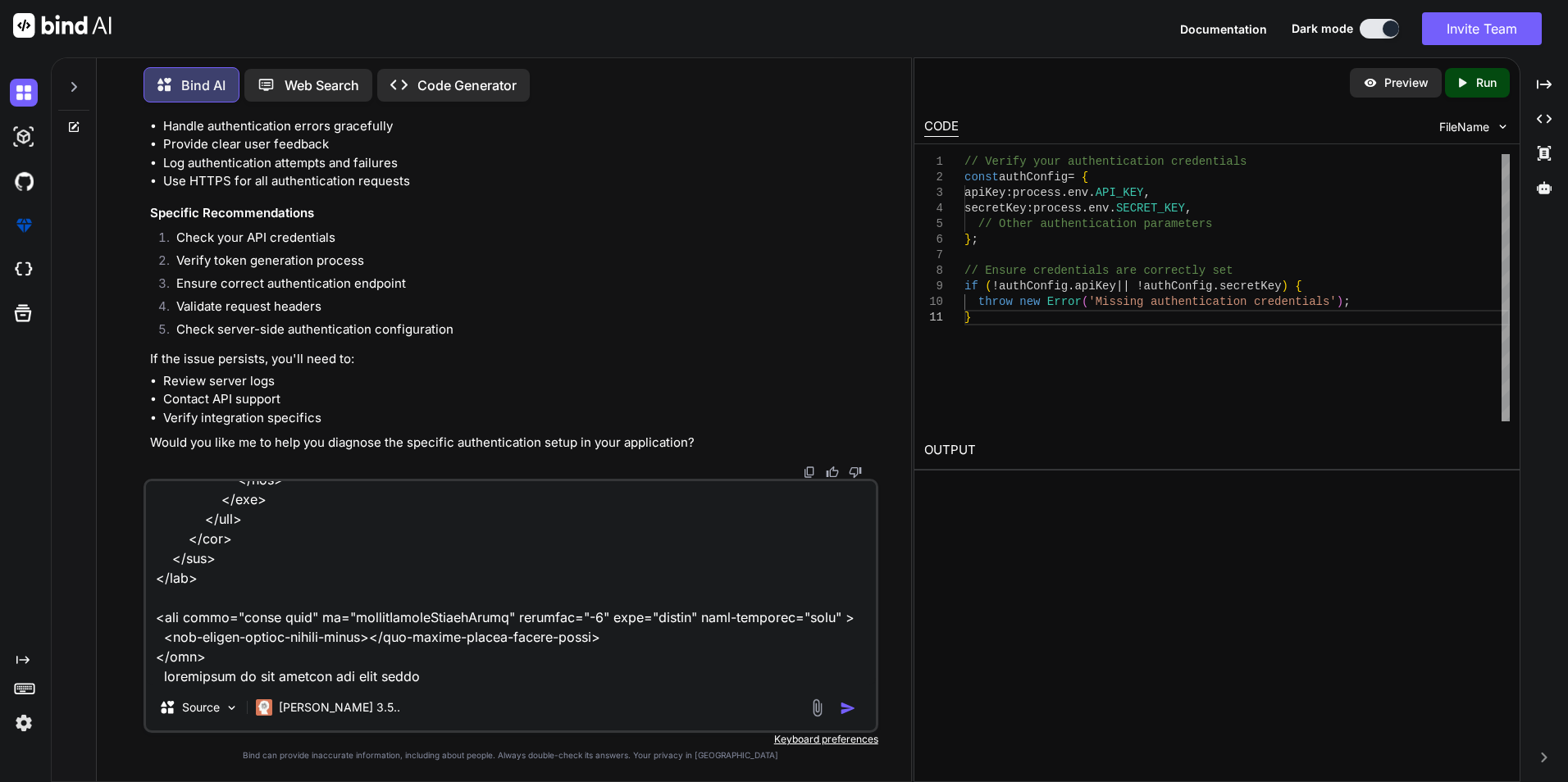
type textarea "<div class="main-content"> <div class="container-fluid"> <div class="row"> <div…"
click at [842, 702] on img "button" at bounding box center [848, 708] width 17 height 17
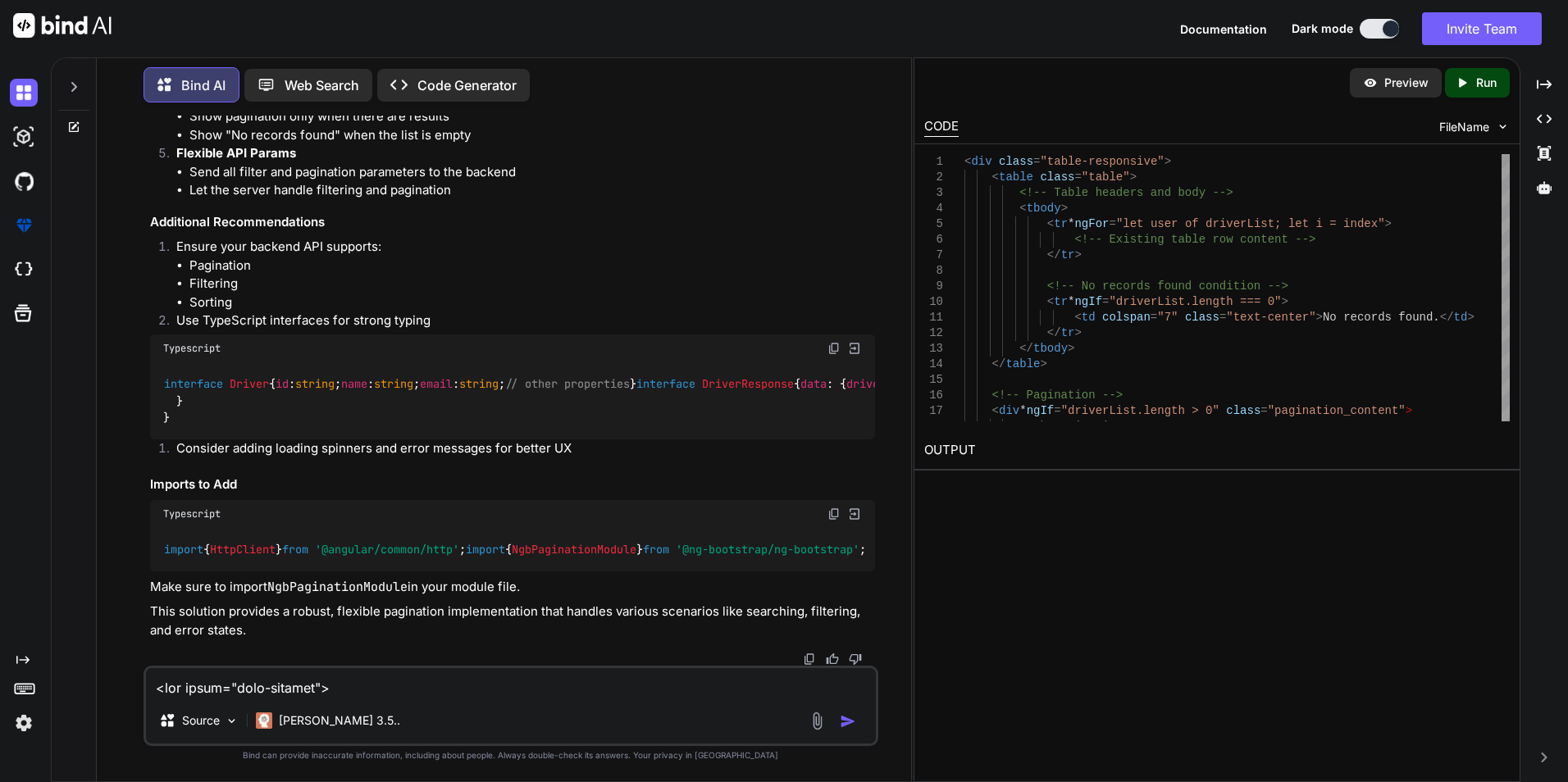
scroll to position [28446, 0]
click at [246, 688] on textarea at bounding box center [511, 683] width 730 height 30
paste textarea "import { Component, OnInit, Input, ViewChild, ElementRef } from "@angular/core"…"
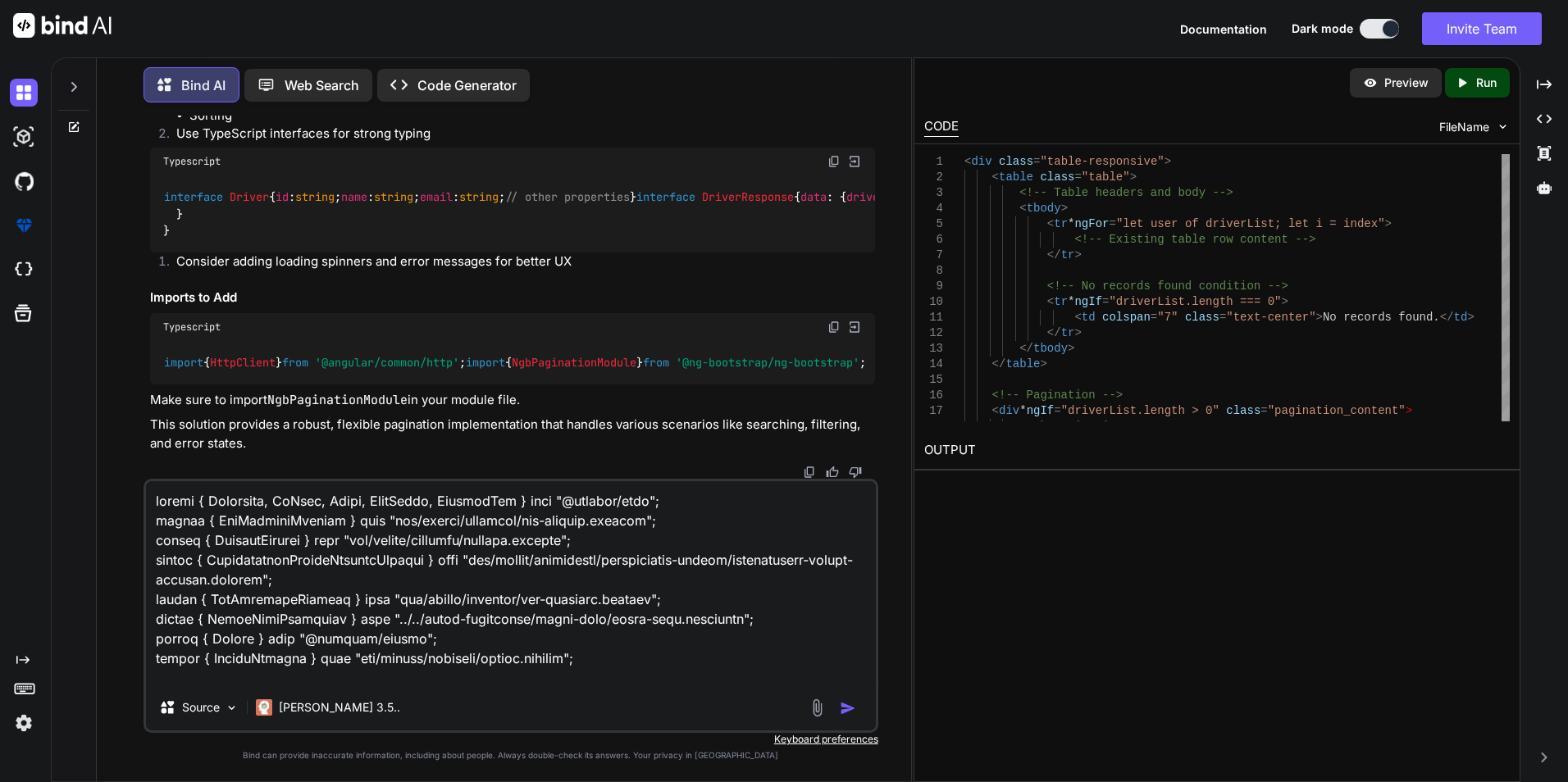
scroll to position [6673, 0]
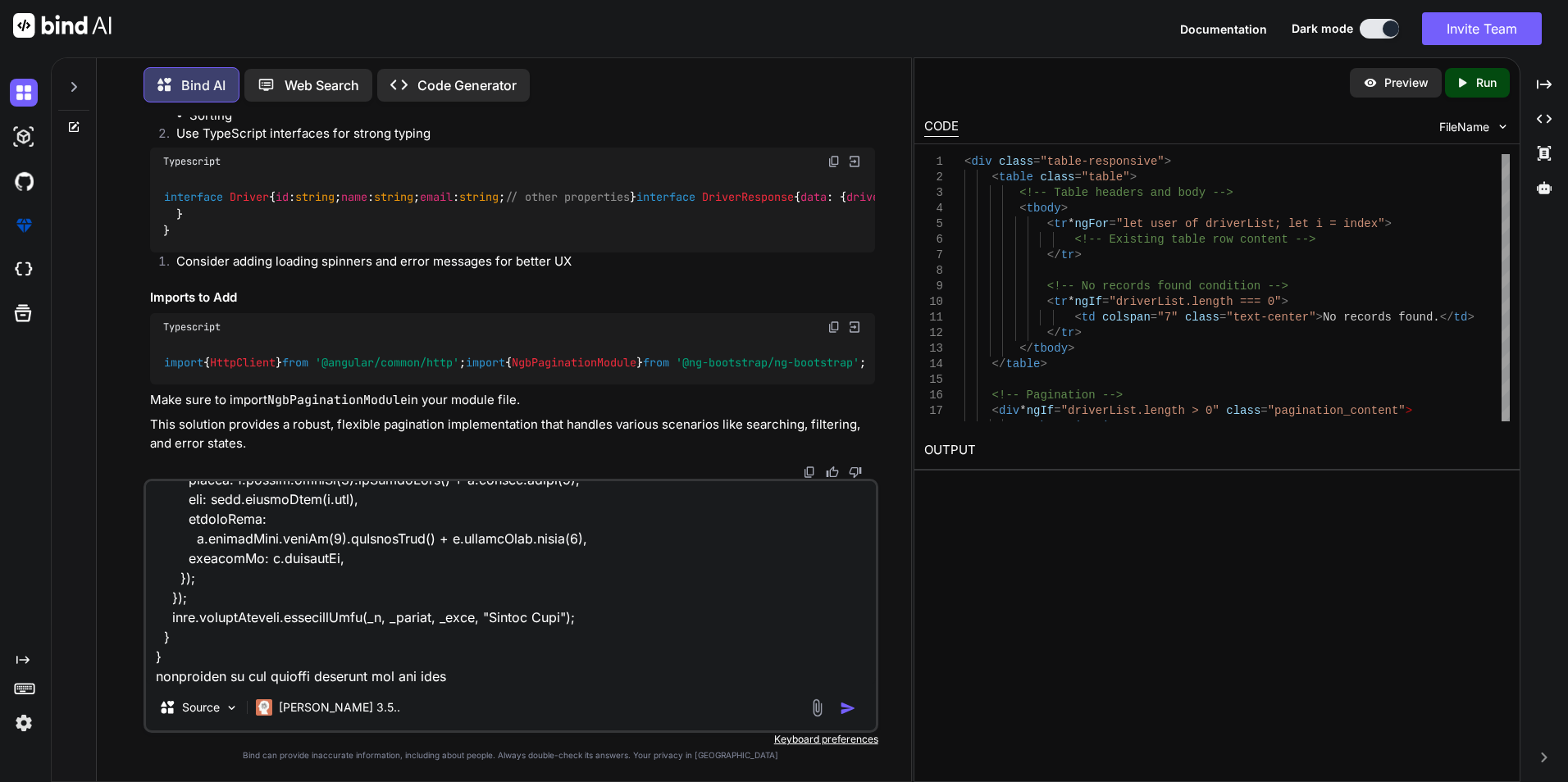
type textarea "import { Component, OnInit, Input, ViewChild, ElementRef } from "@angular/core"…"
click at [189, 663] on textarea at bounding box center [511, 583] width 730 height 203
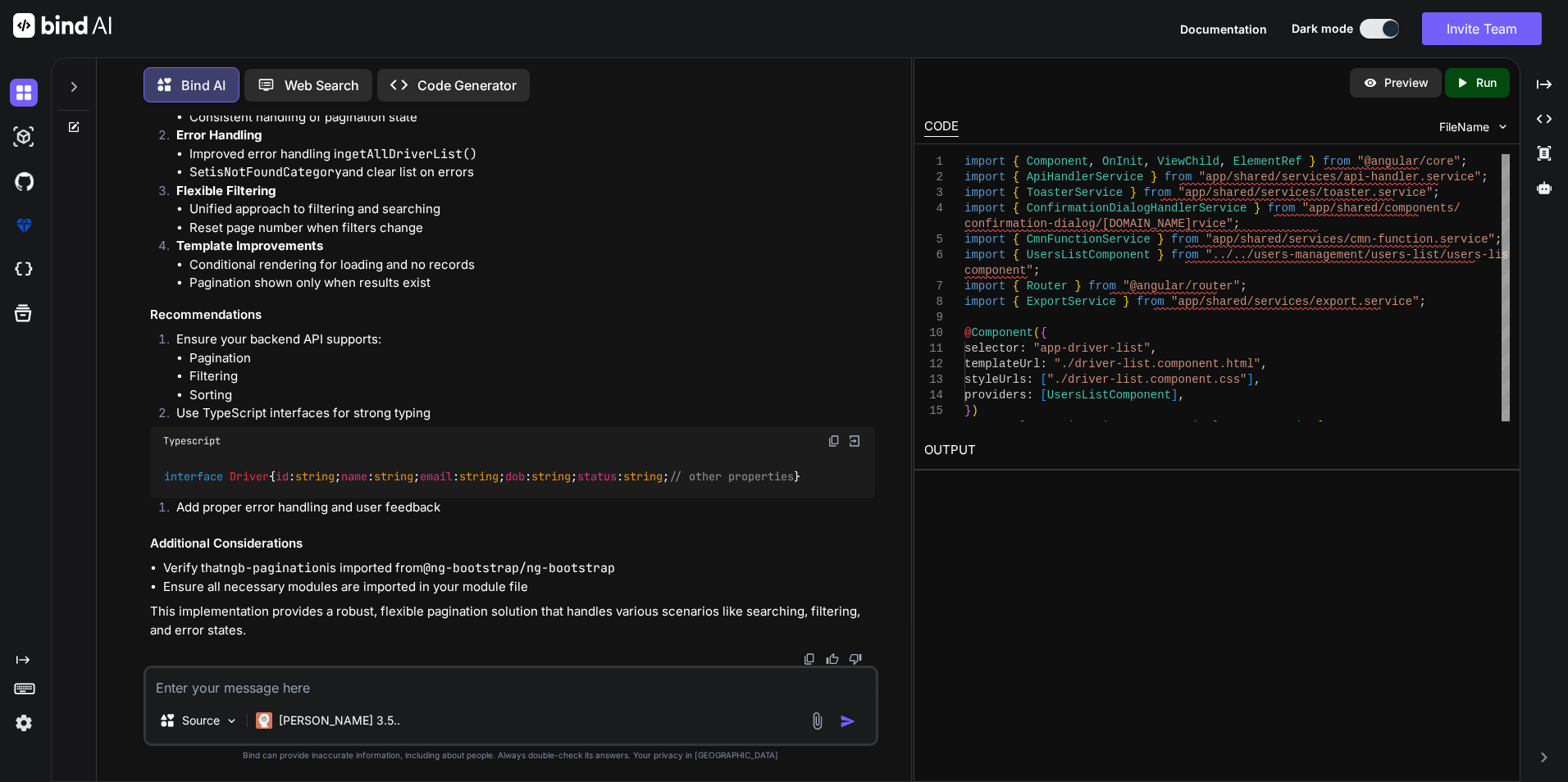
scroll to position [30616, 0]
click at [341, 689] on textarea at bounding box center [511, 683] width 730 height 30
type textarea "write full code"
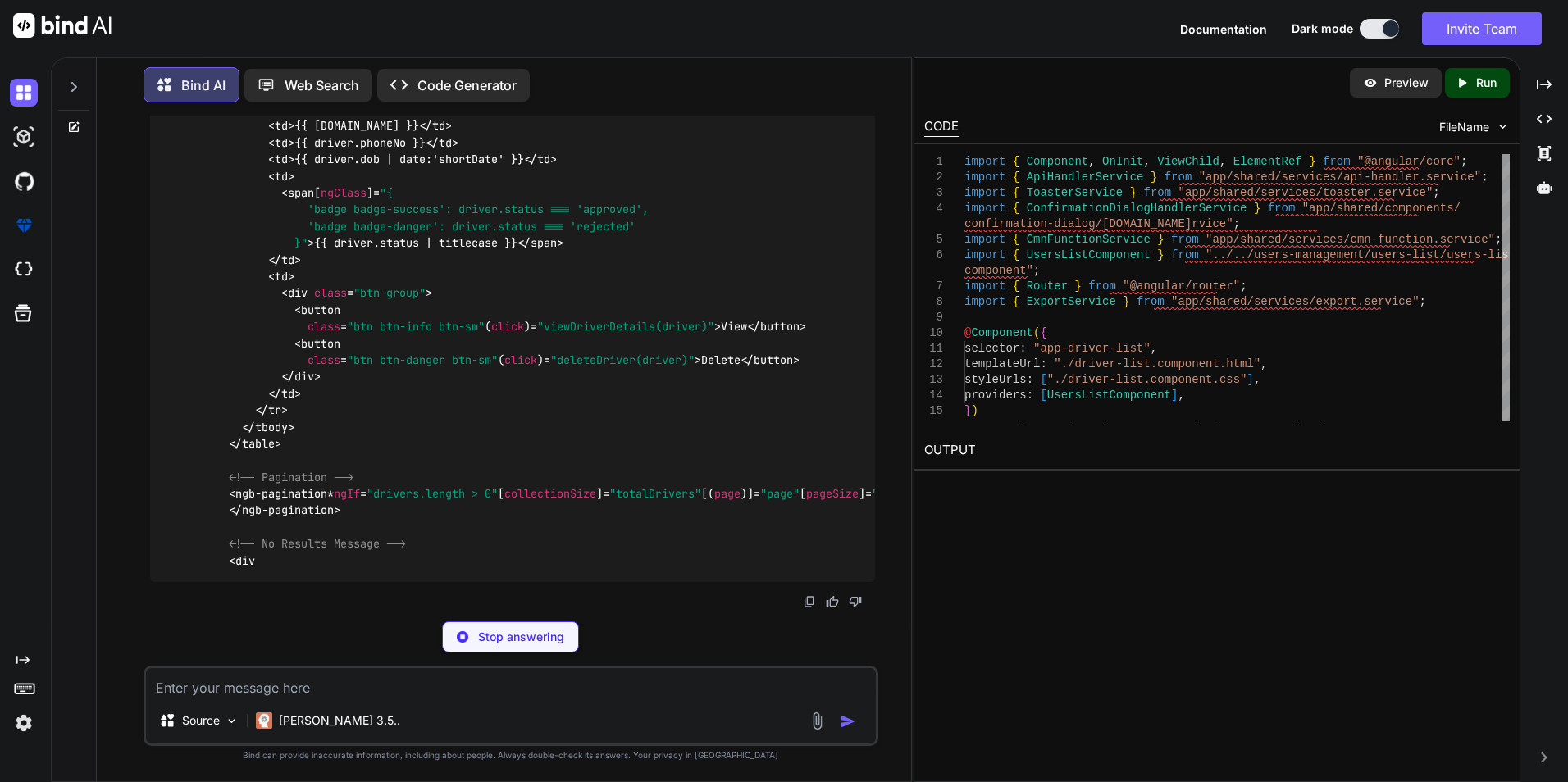
scroll to position [34559, 0]
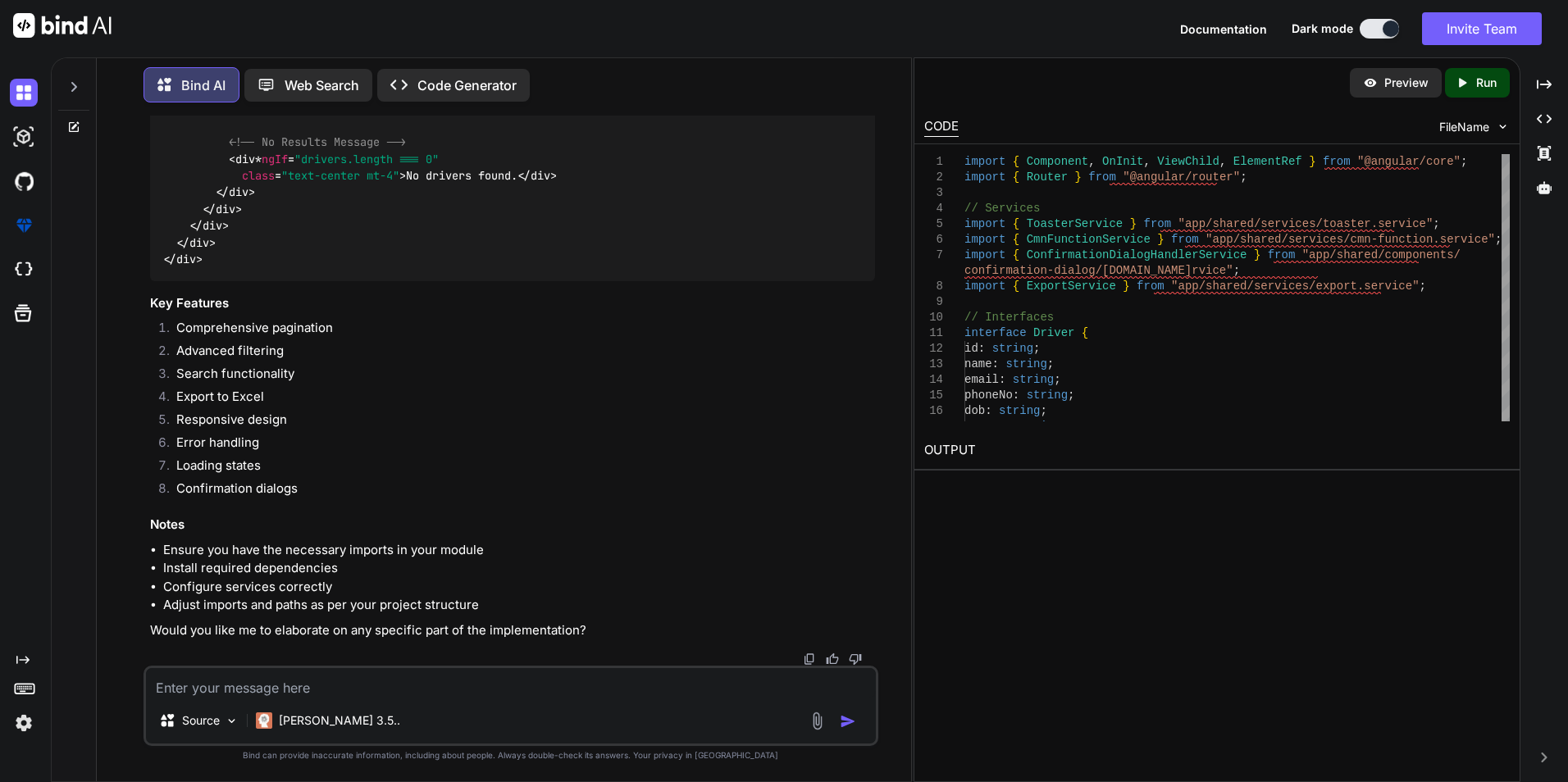
click at [365, 686] on textarea at bounding box center [511, 683] width 730 height 30
paste textarea "import { Component, OnInit } from '@angular/core'; import { Router } from '@ang…"
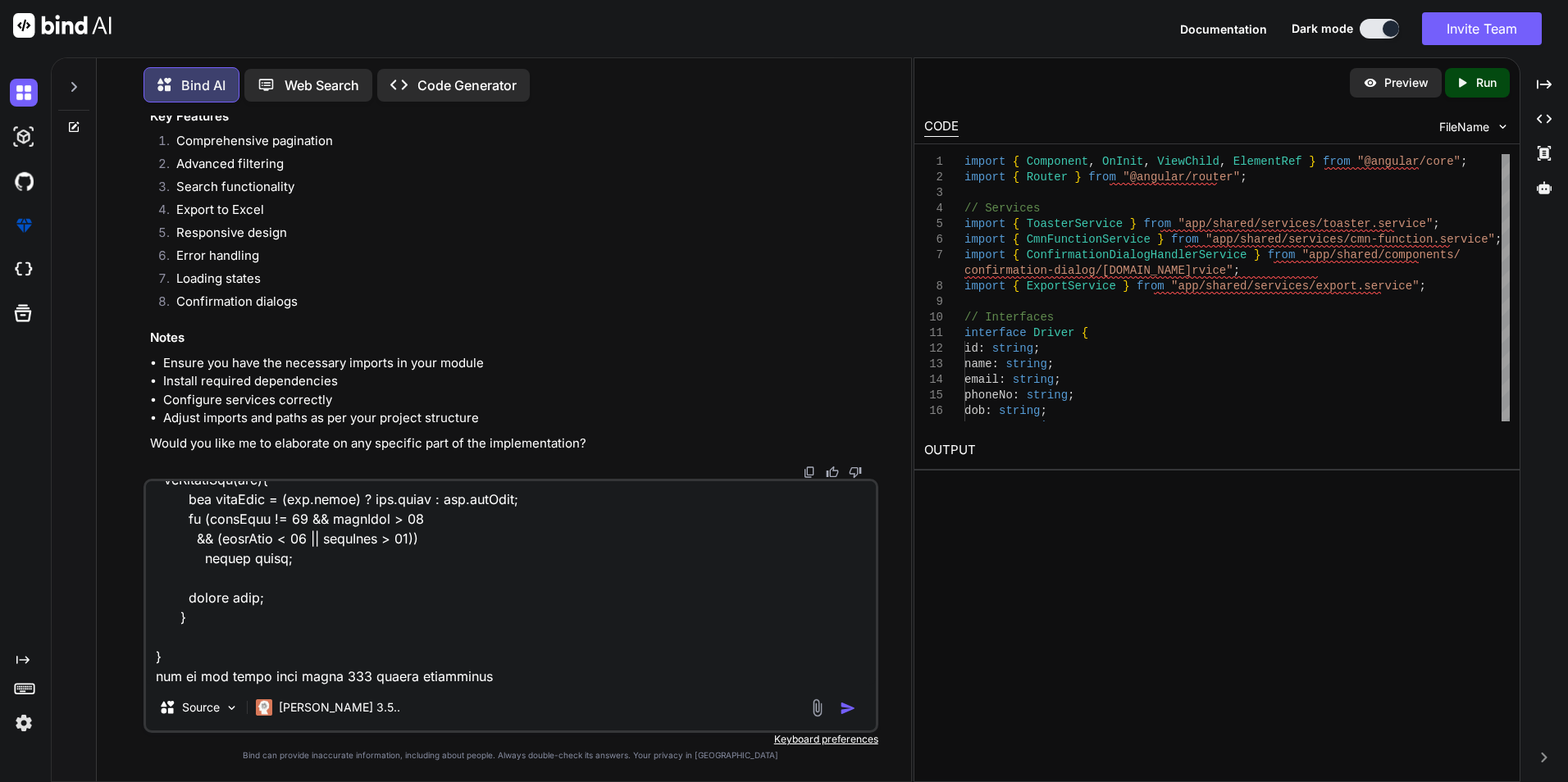
type textarea "import { Component, OnInit } from '@angular/core'; import { Router } from '@ang…"
click at [847, 708] on img "button" at bounding box center [848, 708] width 17 height 17
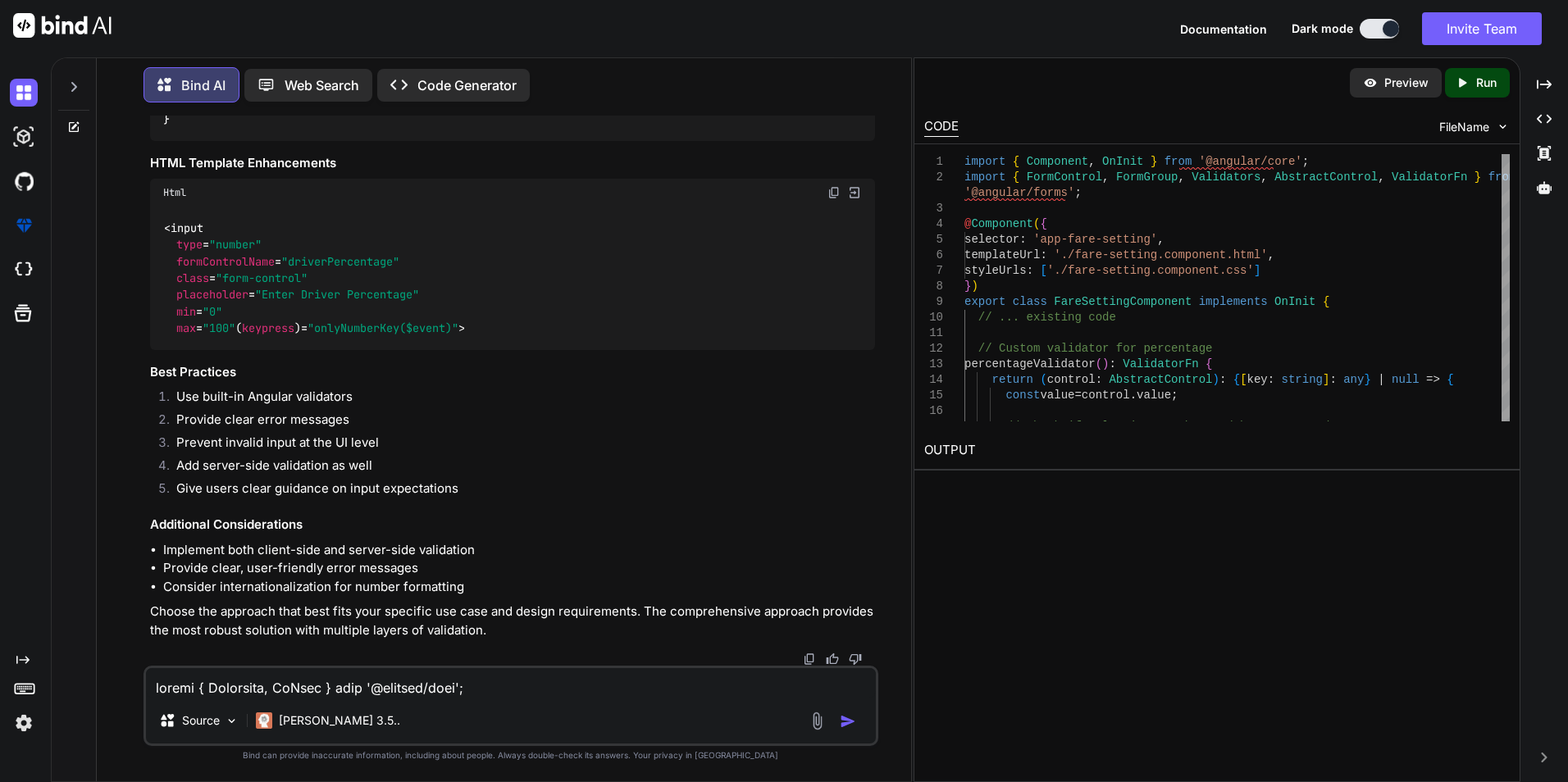
scroll to position [42823, 0]
click at [253, 694] on textarea at bounding box center [511, 683] width 730 height 30
type textarea "write whole code"
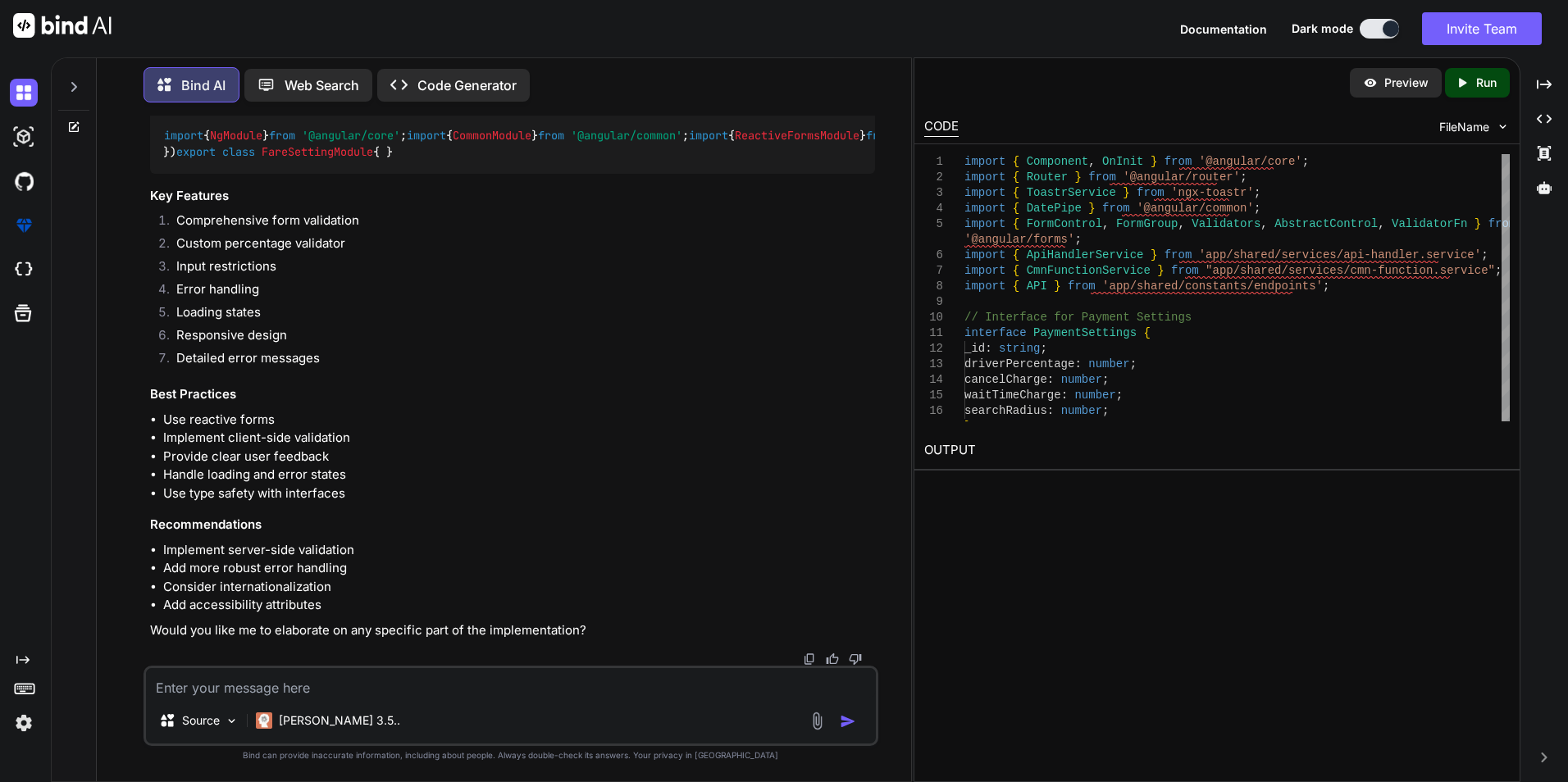
scroll to position [46189, 0]
click at [328, 680] on textarea at bounding box center [511, 683] width 730 height 30
type textarea "validatior type predefined"
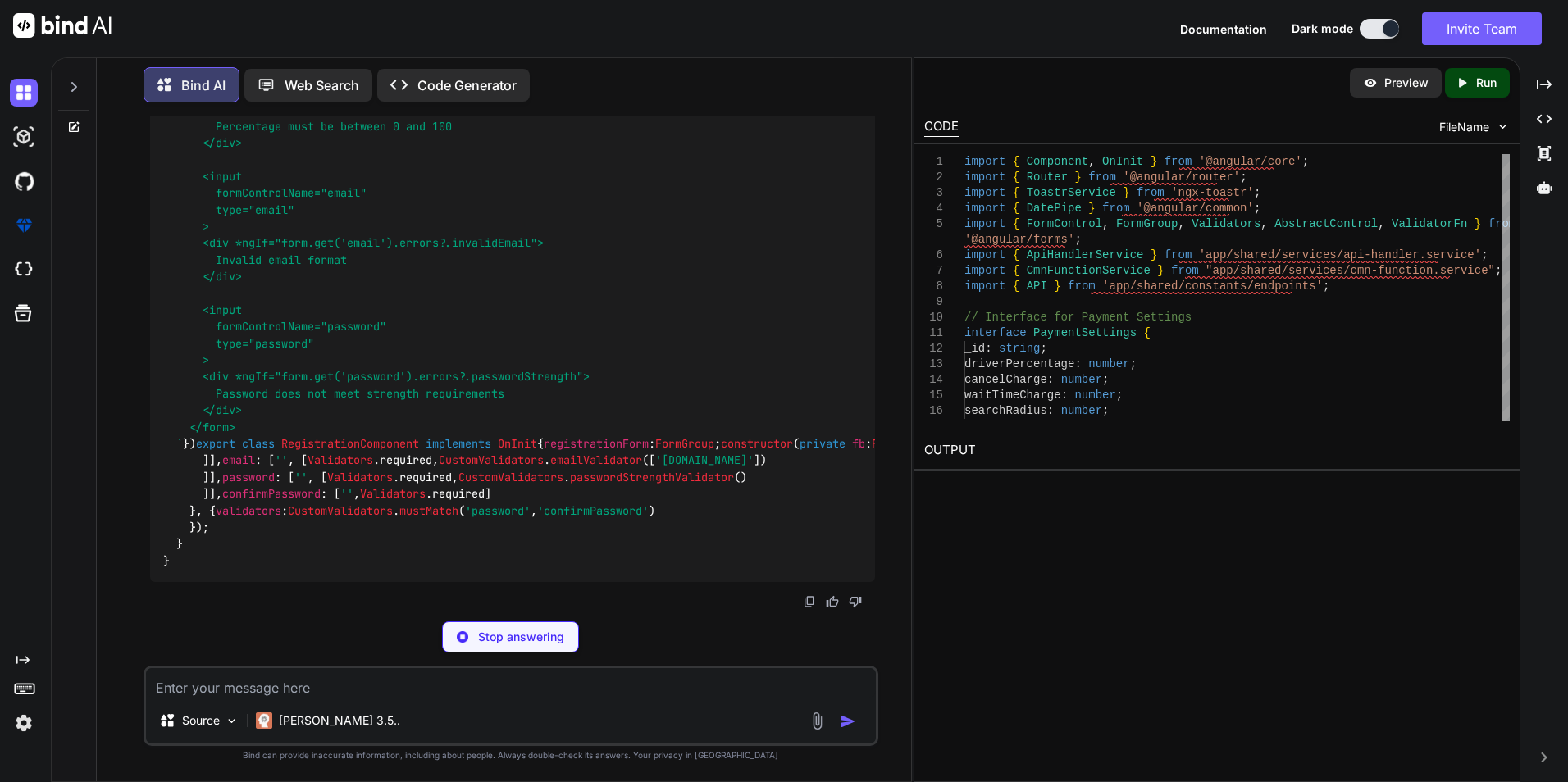
scroll to position [56345, 0]
